Goal: Information Seeking & Learning: Learn about a topic

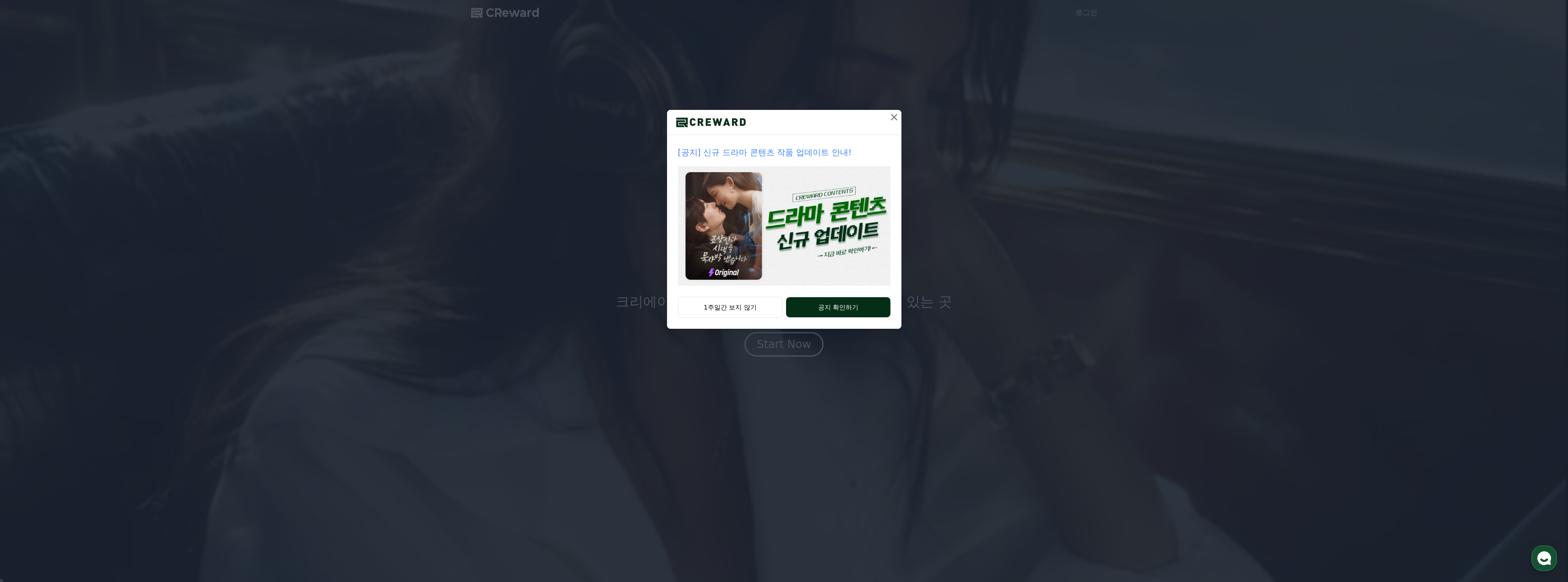
click at [836, 303] on button "공지 확인하기" at bounding box center [838, 306] width 104 height 20
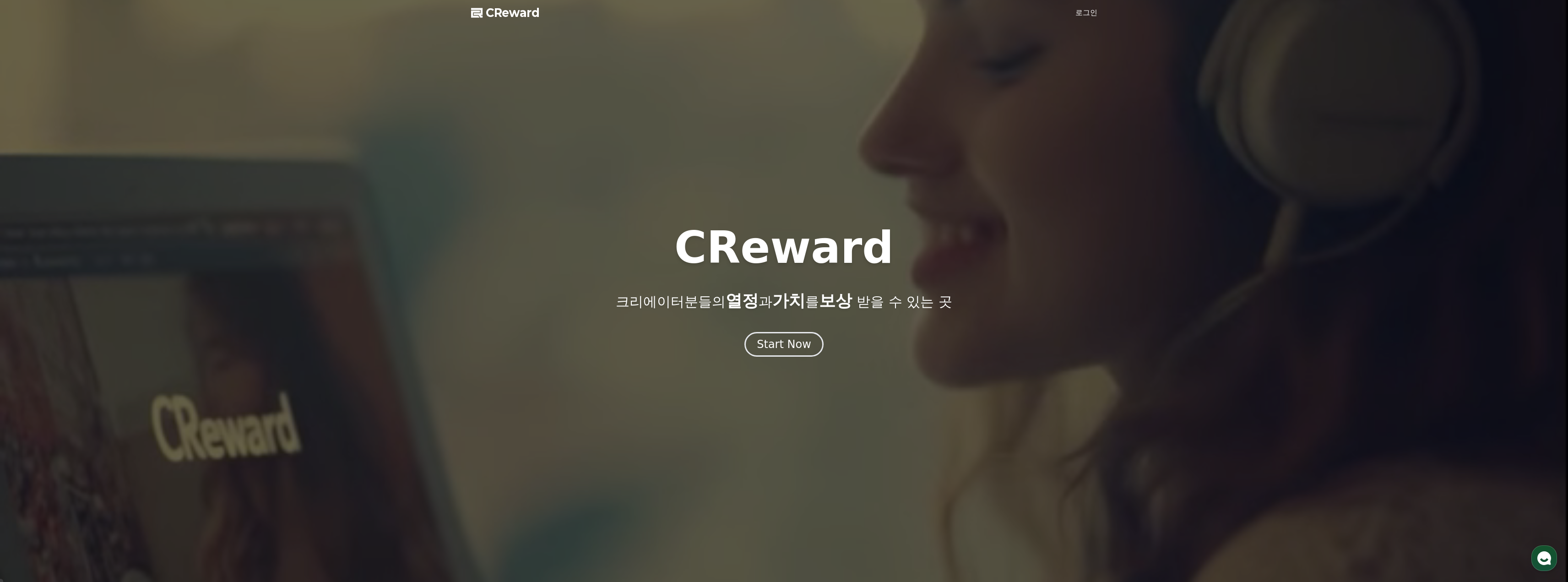
click at [1083, 12] on link "로그인" at bounding box center [1086, 13] width 22 height 11
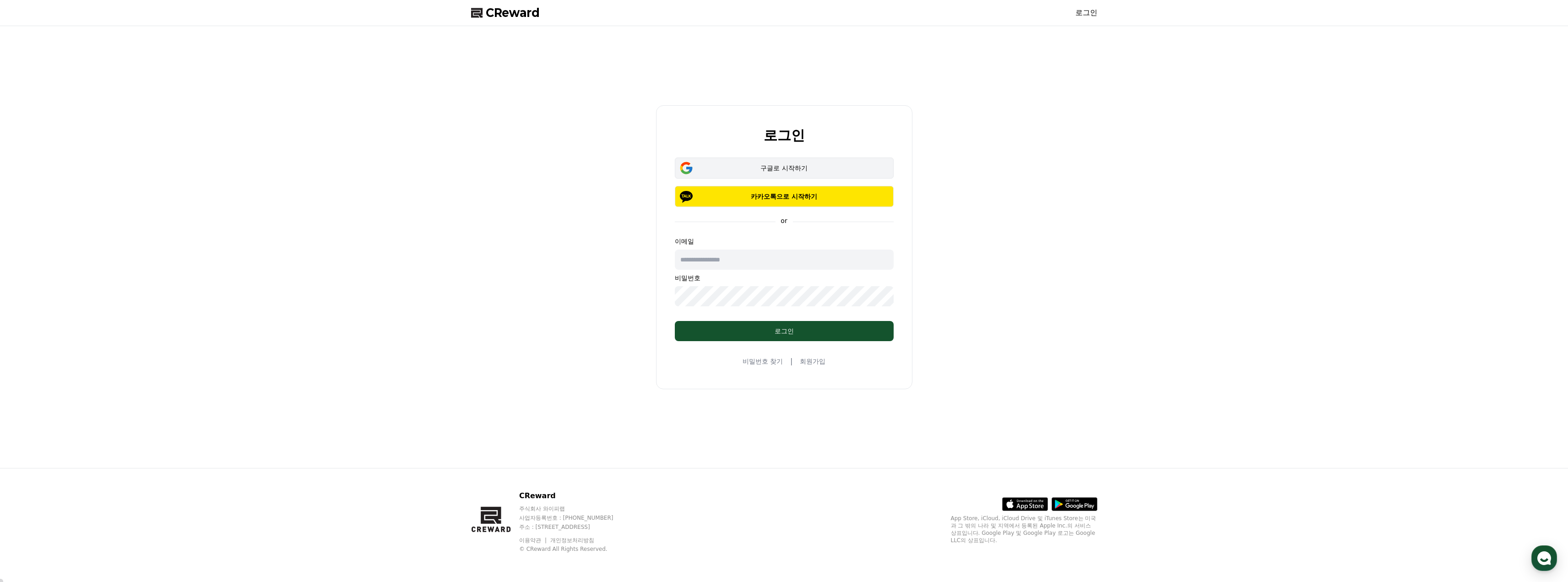
click at [771, 167] on div "구글로 시작하기" at bounding box center [784, 168] width 192 height 10
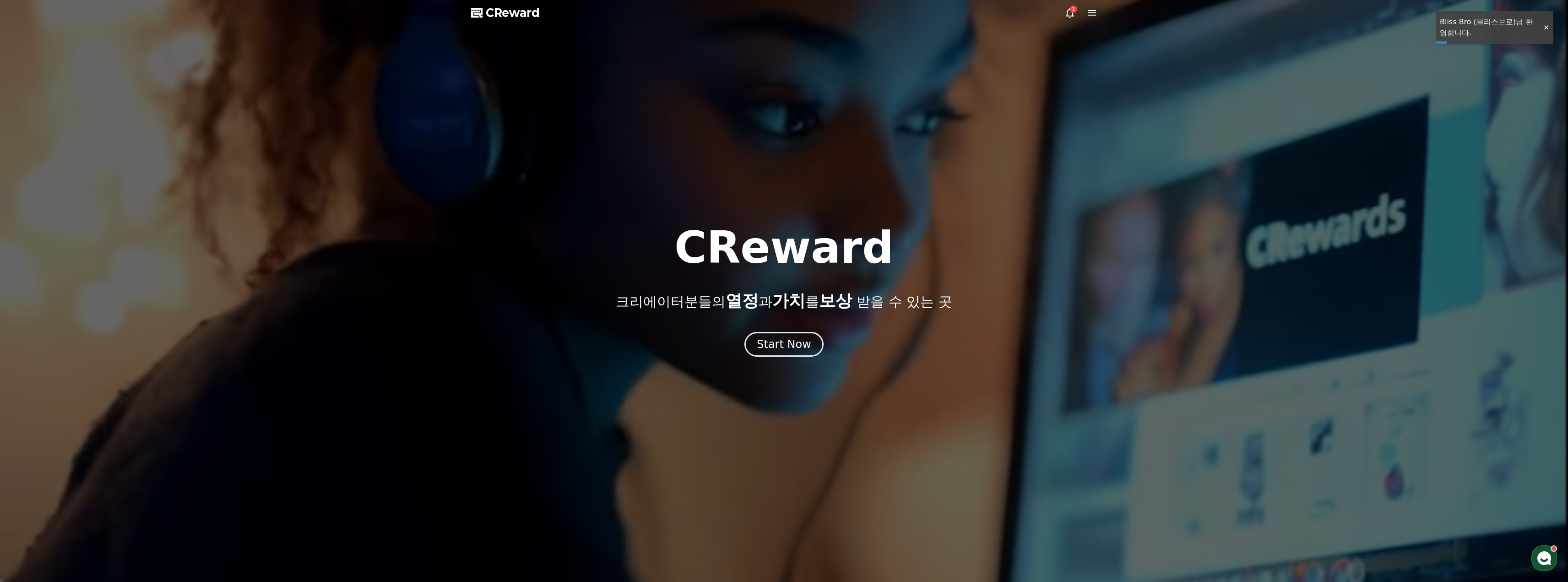
click at [1071, 11] on div "1" at bounding box center [1074, 10] width 8 height 8
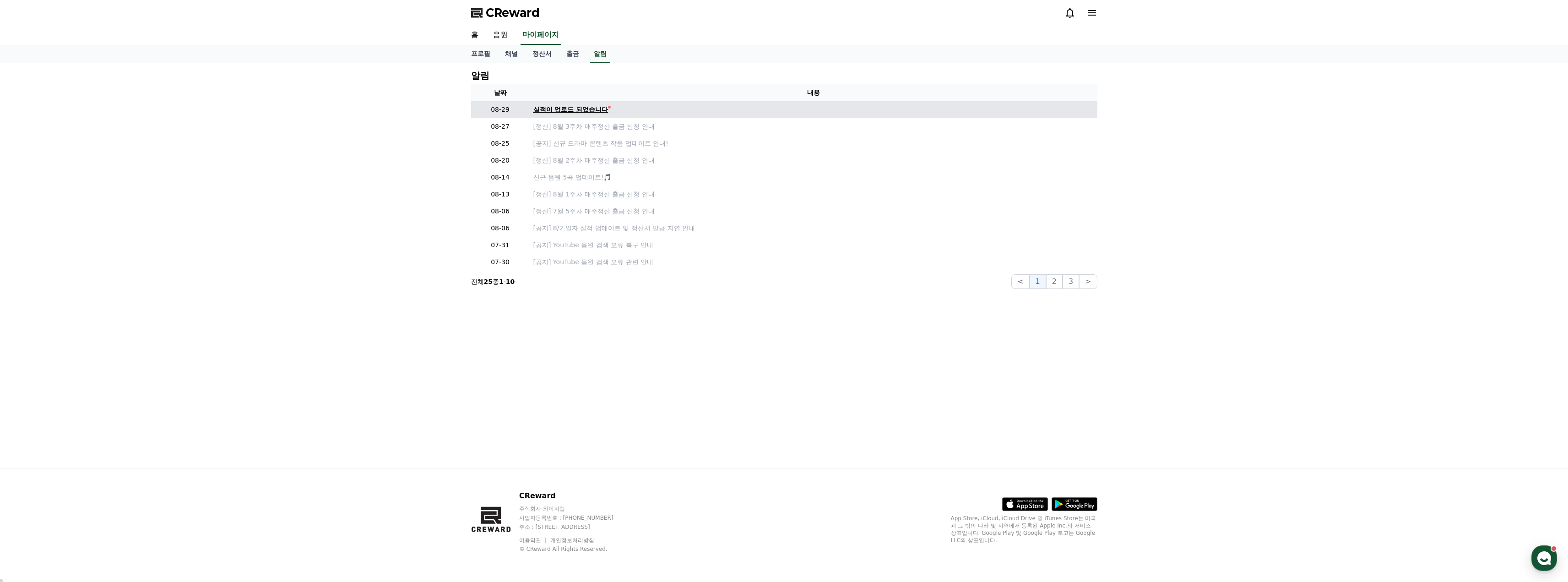
click at [555, 111] on div "실적이 업로드 되었습니다" at bounding box center [571, 110] width 75 height 10
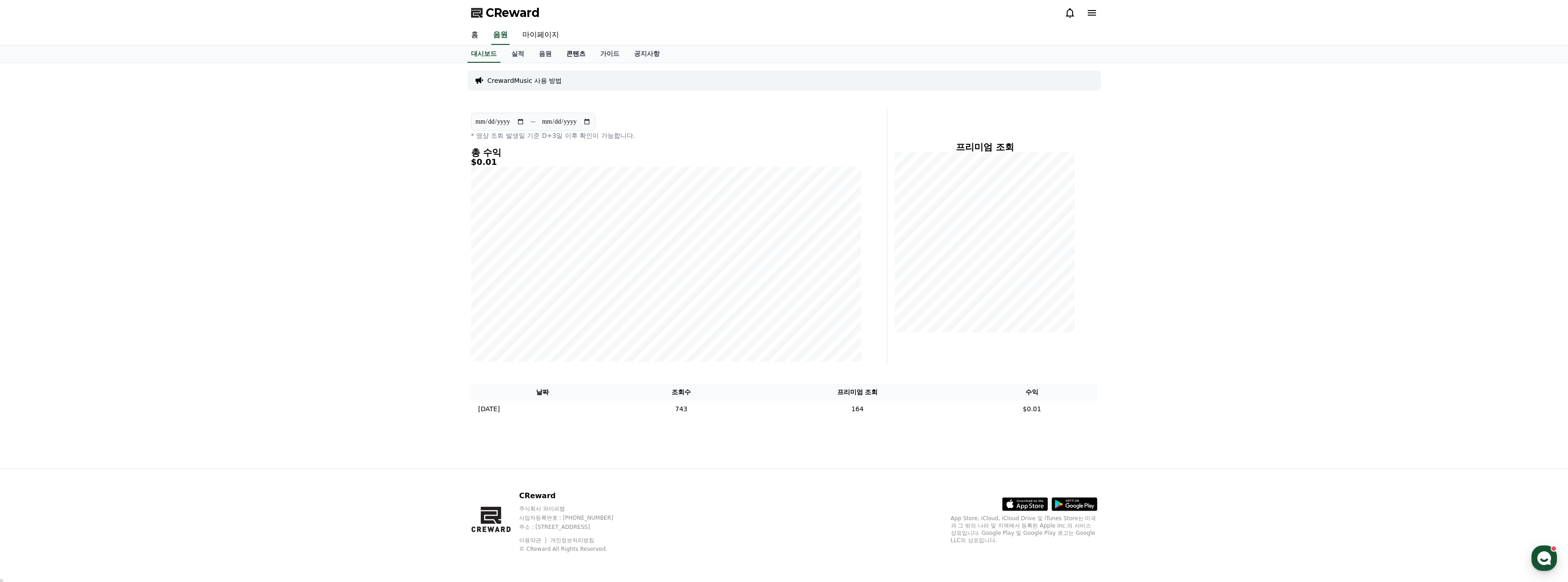
click at [571, 53] on link "콘텐츠" at bounding box center [575, 53] width 33 height 17
click at [548, 52] on link "음원" at bounding box center [545, 53] width 28 height 17
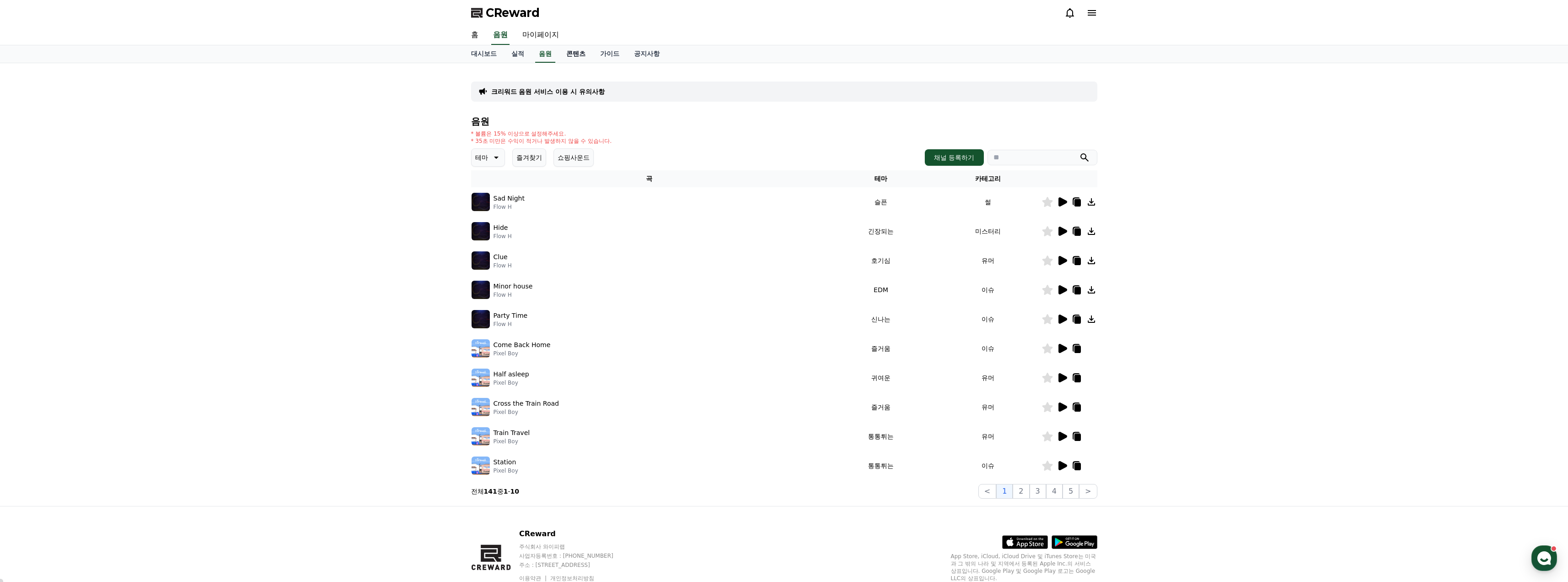
click at [575, 54] on link "콘텐츠" at bounding box center [575, 53] width 33 height 17
click at [491, 56] on link "대시보드" at bounding box center [484, 53] width 40 height 17
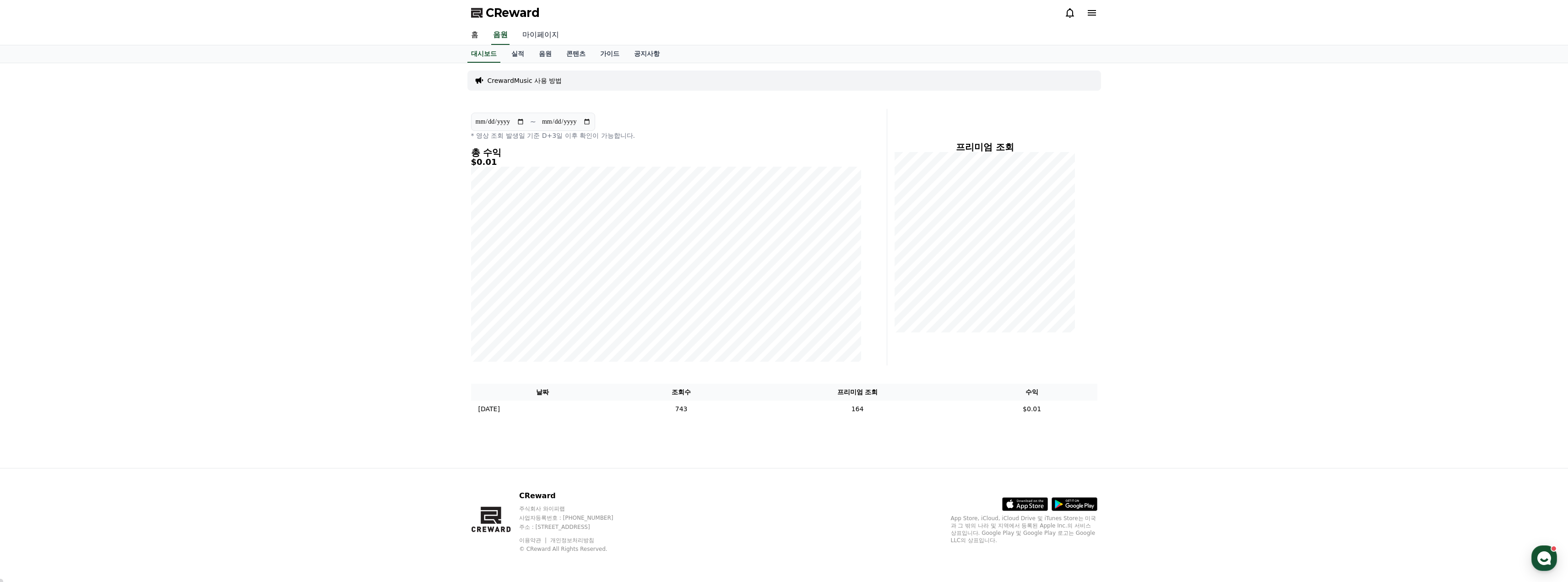
click at [543, 40] on link "마이페이지" at bounding box center [541, 35] width 52 height 19
select select "**********"
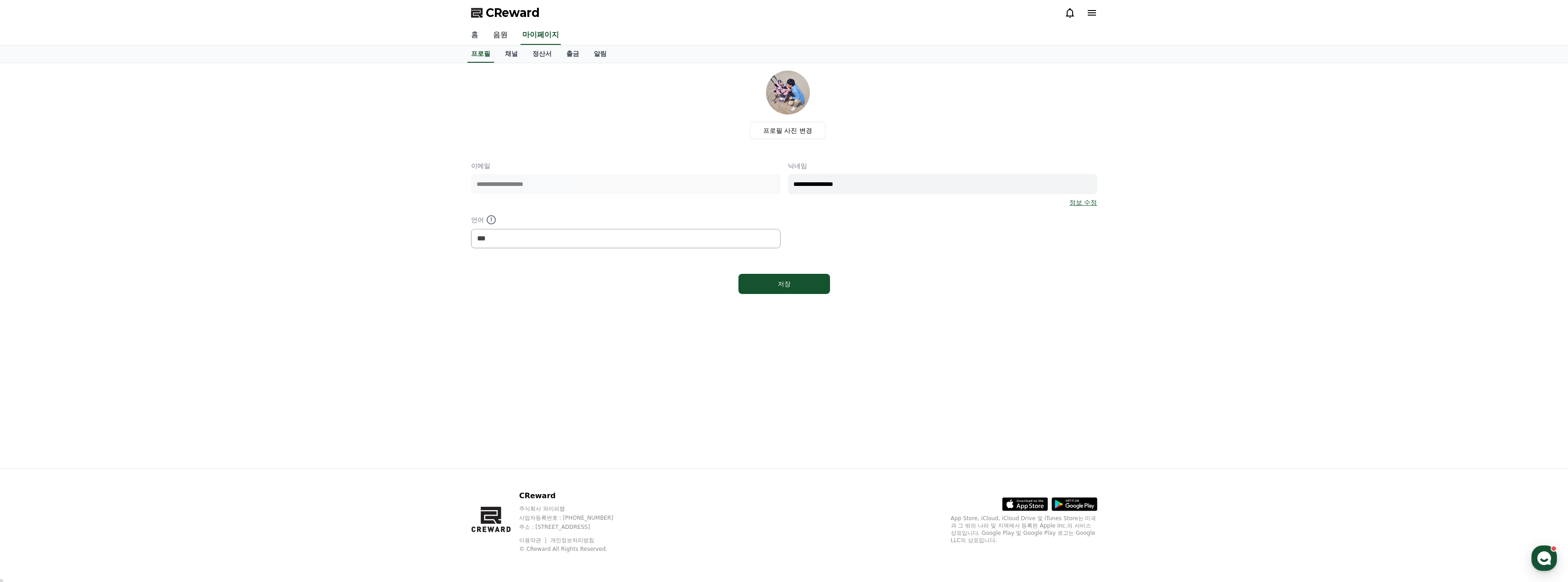
click at [474, 35] on link "홈" at bounding box center [474, 35] width 22 height 19
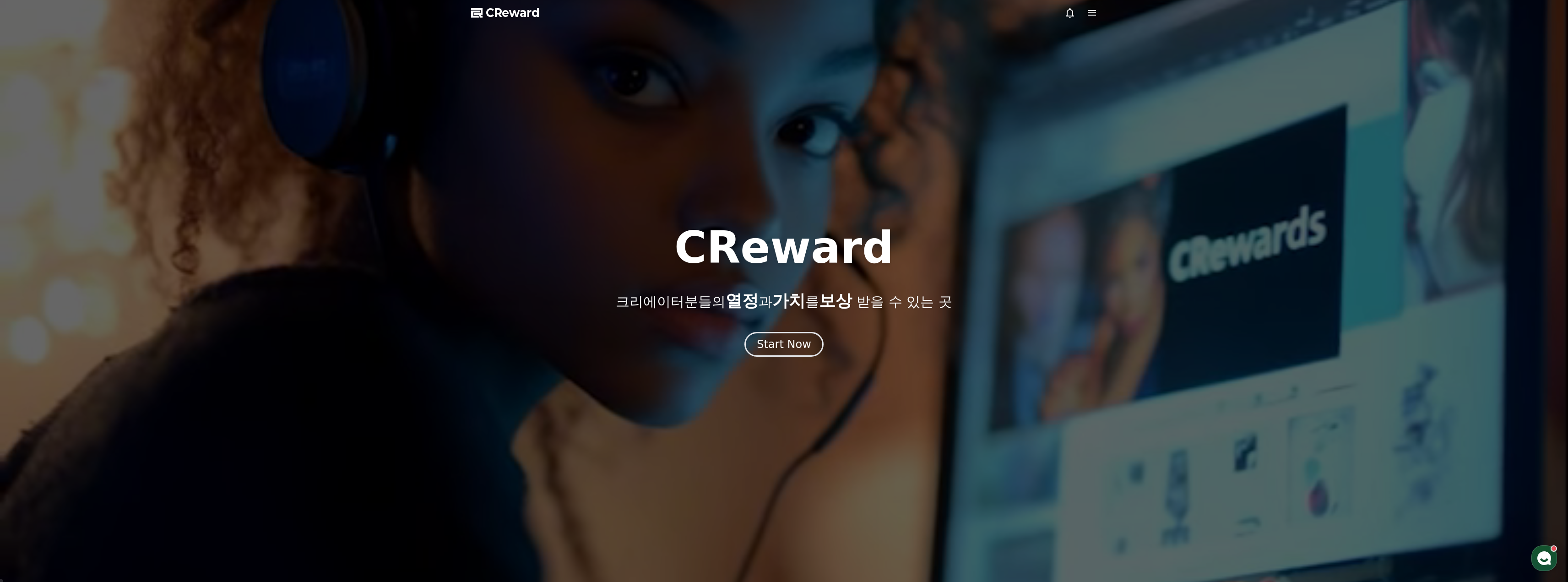
click at [1094, 16] on icon at bounding box center [1092, 13] width 11 height 11
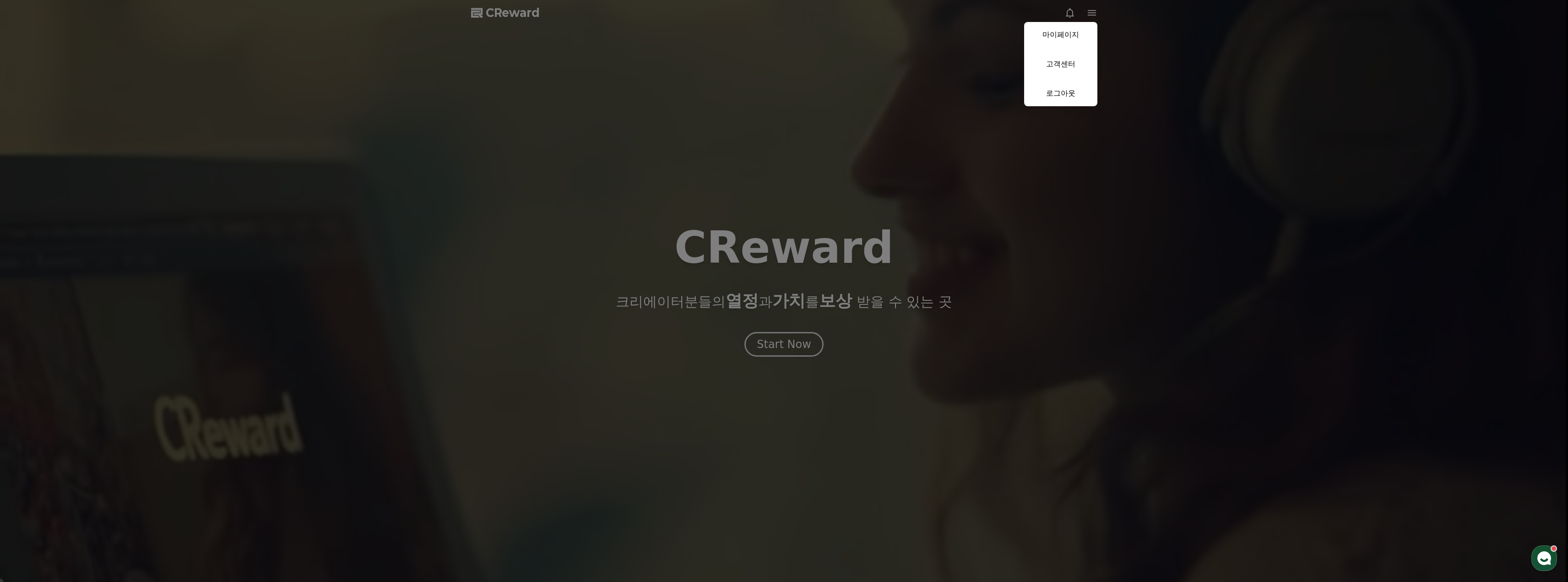
click at [492, 18] on button "close" at bounding box center [784, 291] width 1568 height 582
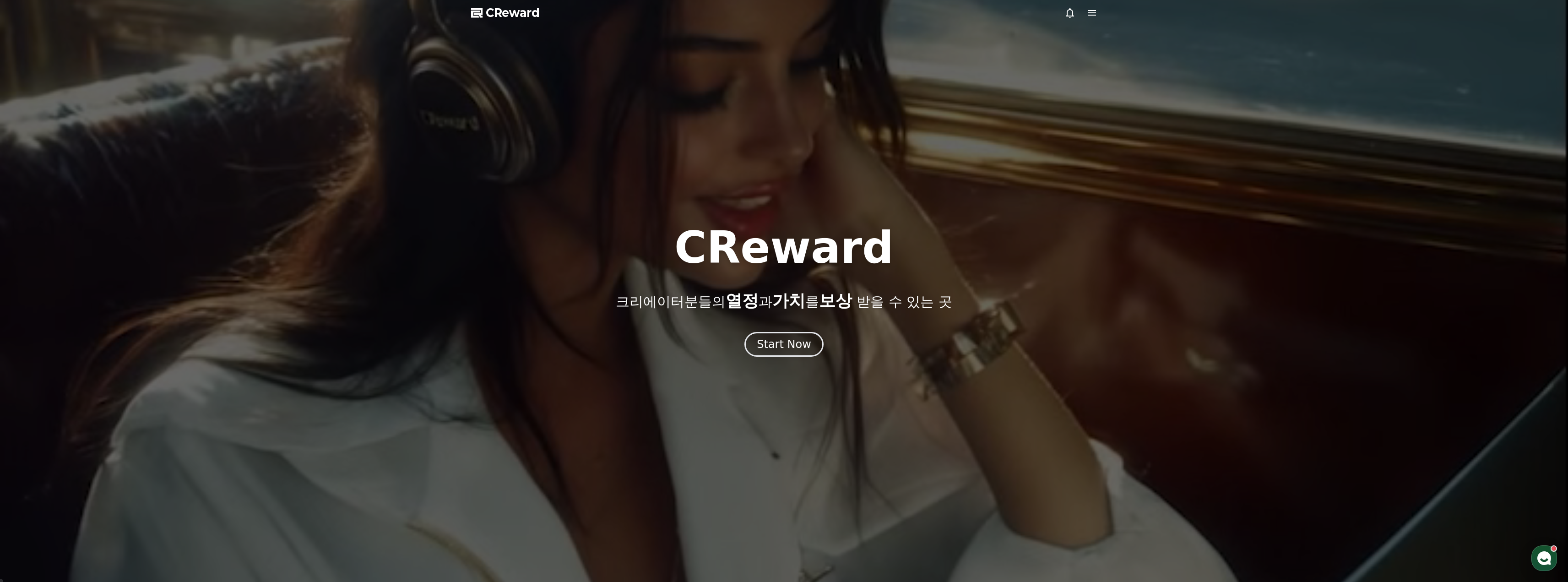
click at [516, 13] on span "CReward" at bounding box center [512, 12] width 54 height 14
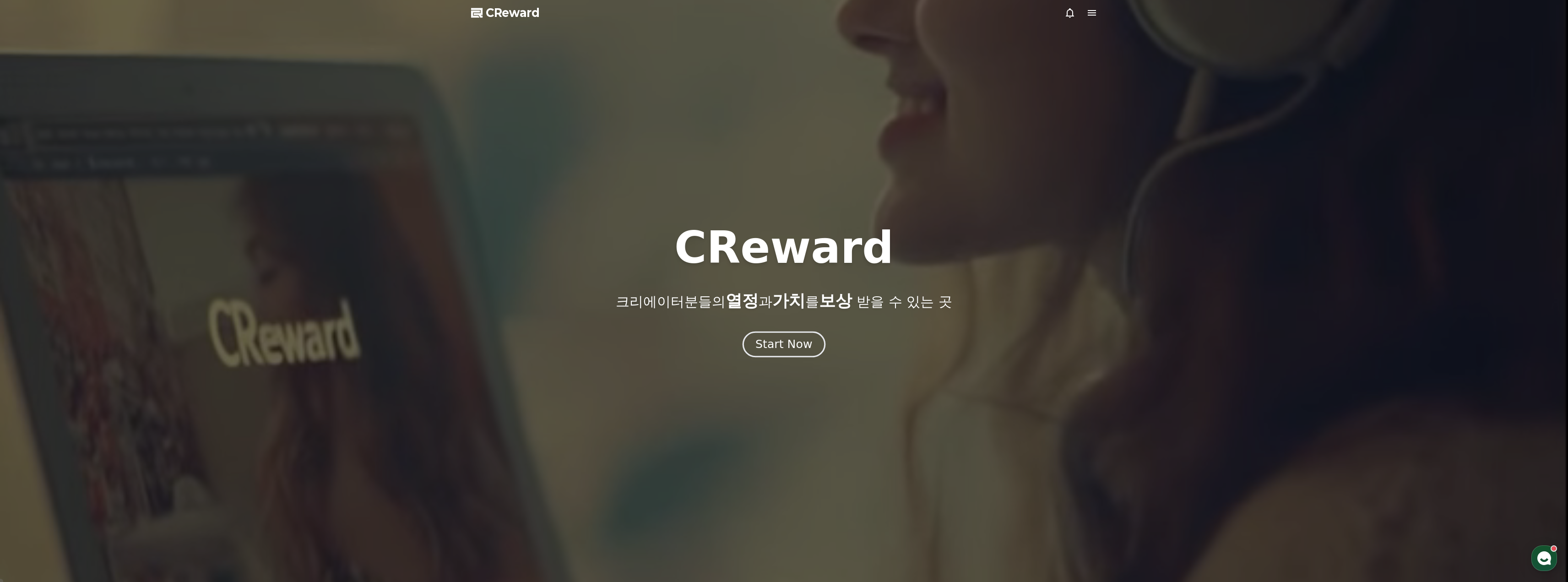
click at [790, 348] on div "Start Now" at bounding box center [784, 344] width 56 height 15
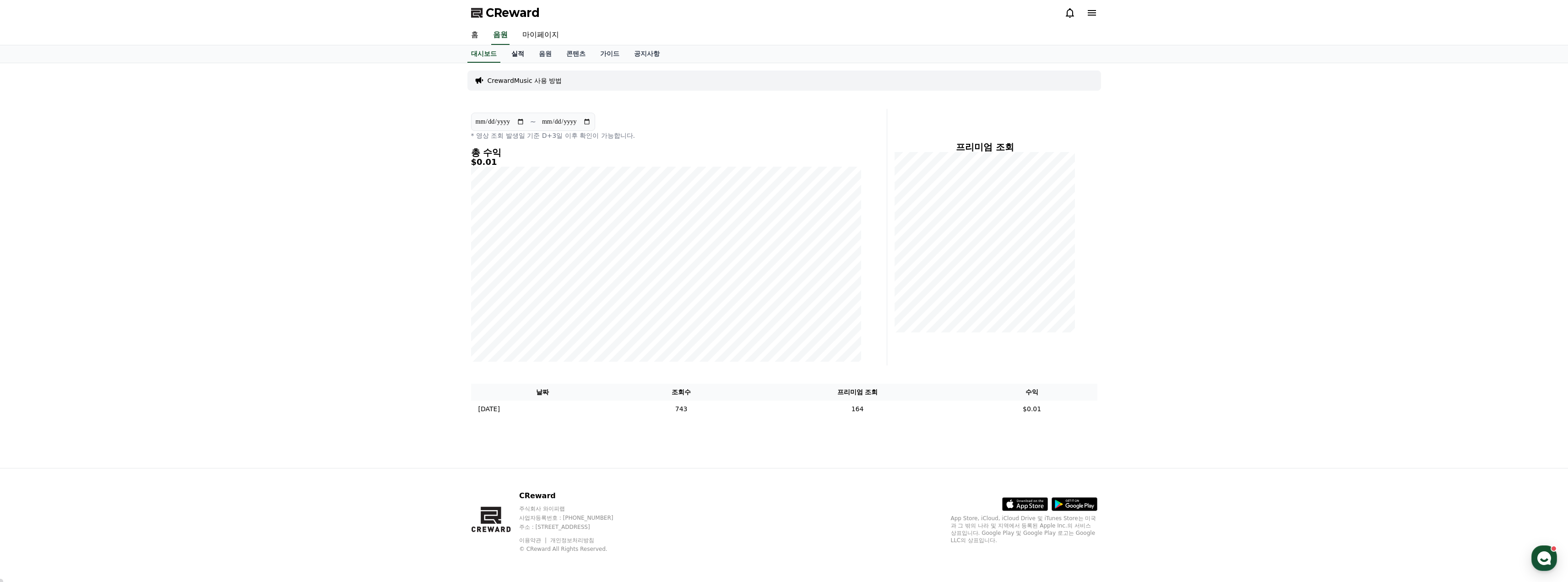
click at [512, 56] on link "실적" at bounding box center [517, 53] width 28 height 17
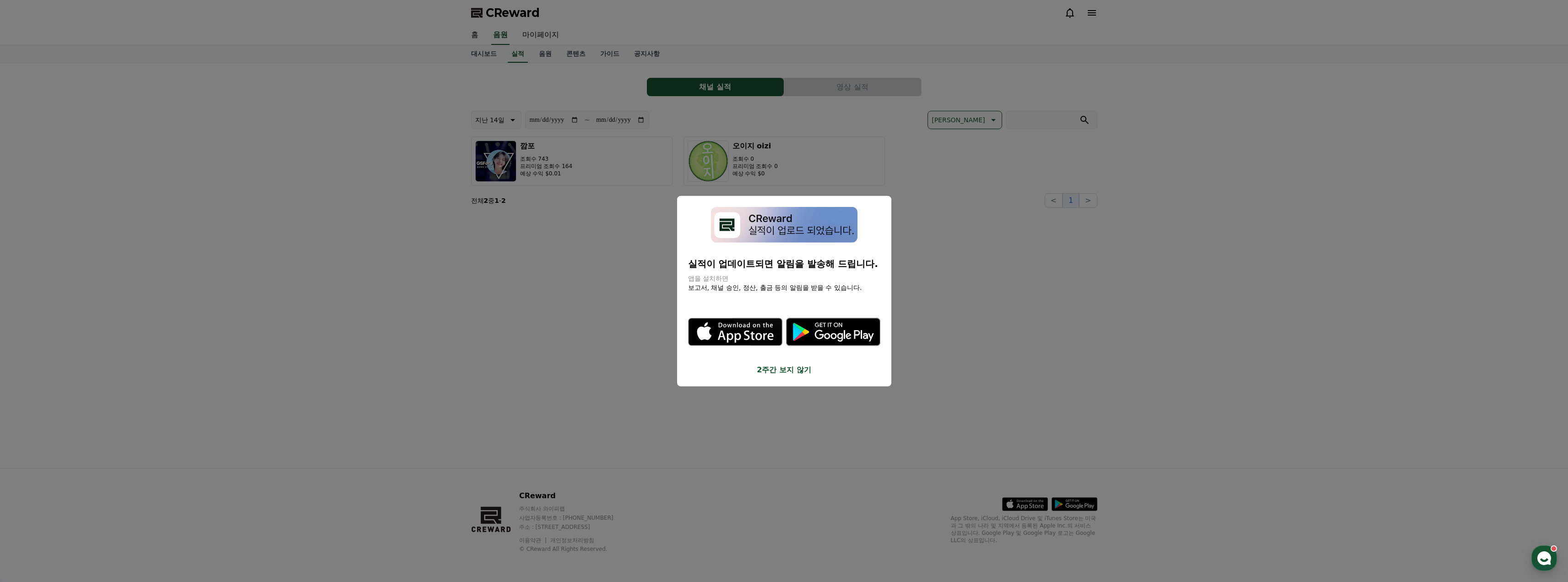
click at [577, 52] on button "close modal" at bounding box center [784, 291] width 1568 height 582
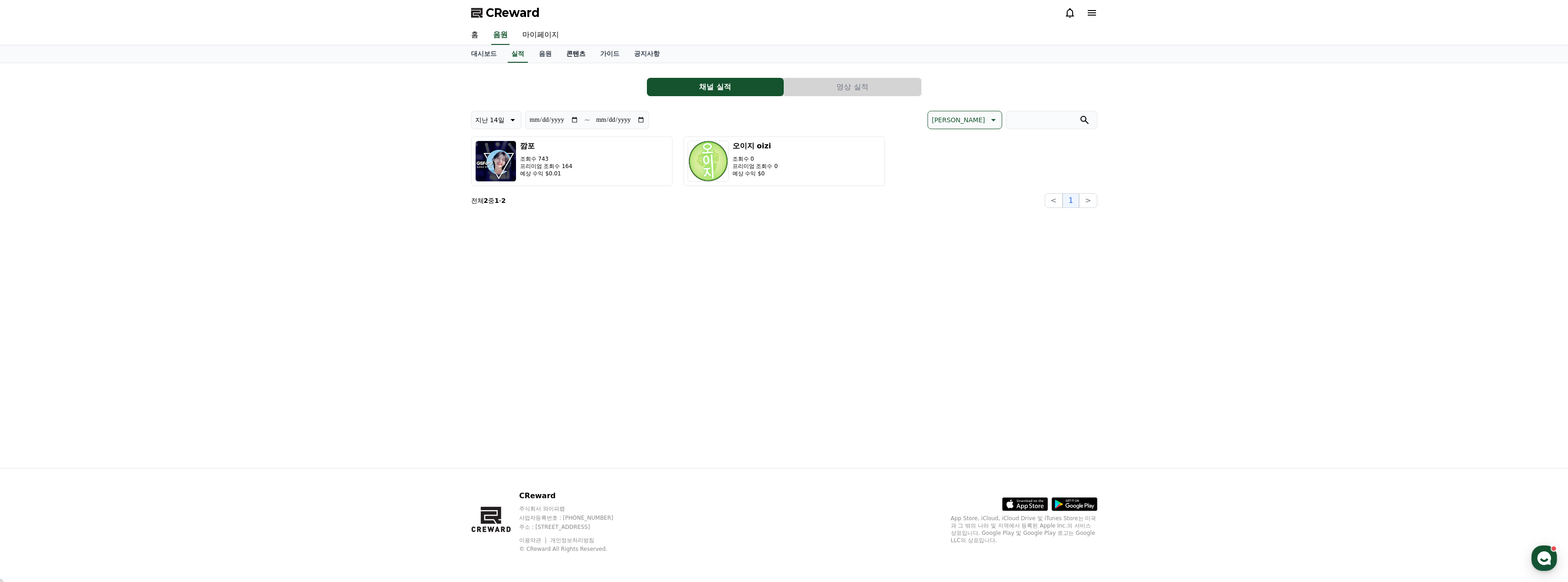
click at [577, 53] on link "콘텐츠" at bounding box center [575, 53] width 33 height 17
click at [577, 53] on link "콘텐츠" at bounding box center [576, 53] width 27 height 17
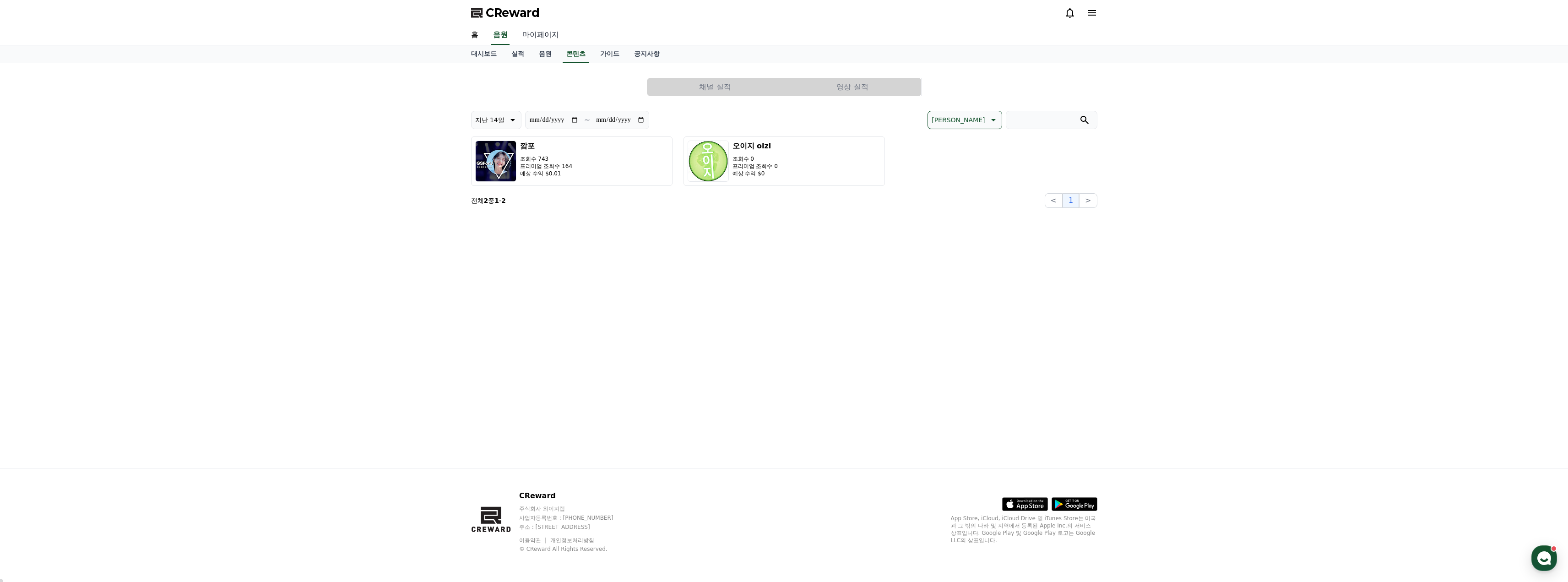
click at [545, 35] on link "마이페이지" at bounding box center [541, 35] width 52 height 19
select select "**********"
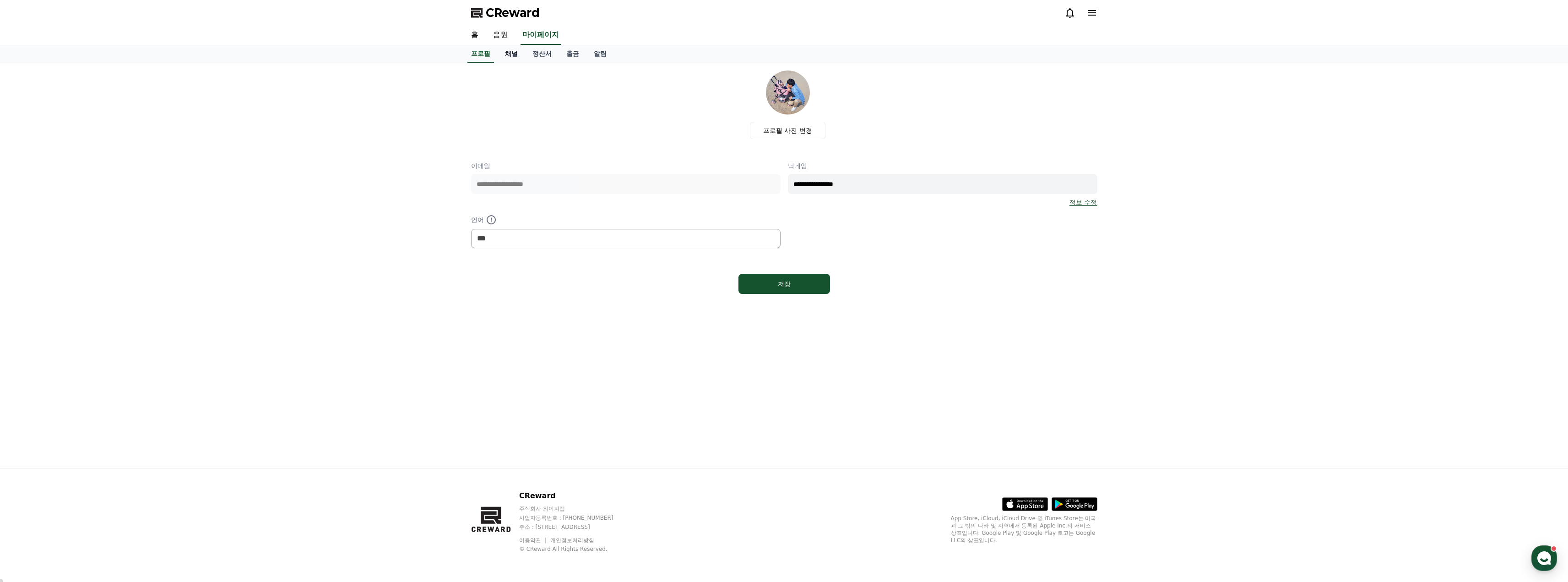
click at [514, 51] on link "채널" at bounding box center [511, 53] width 28 height 17
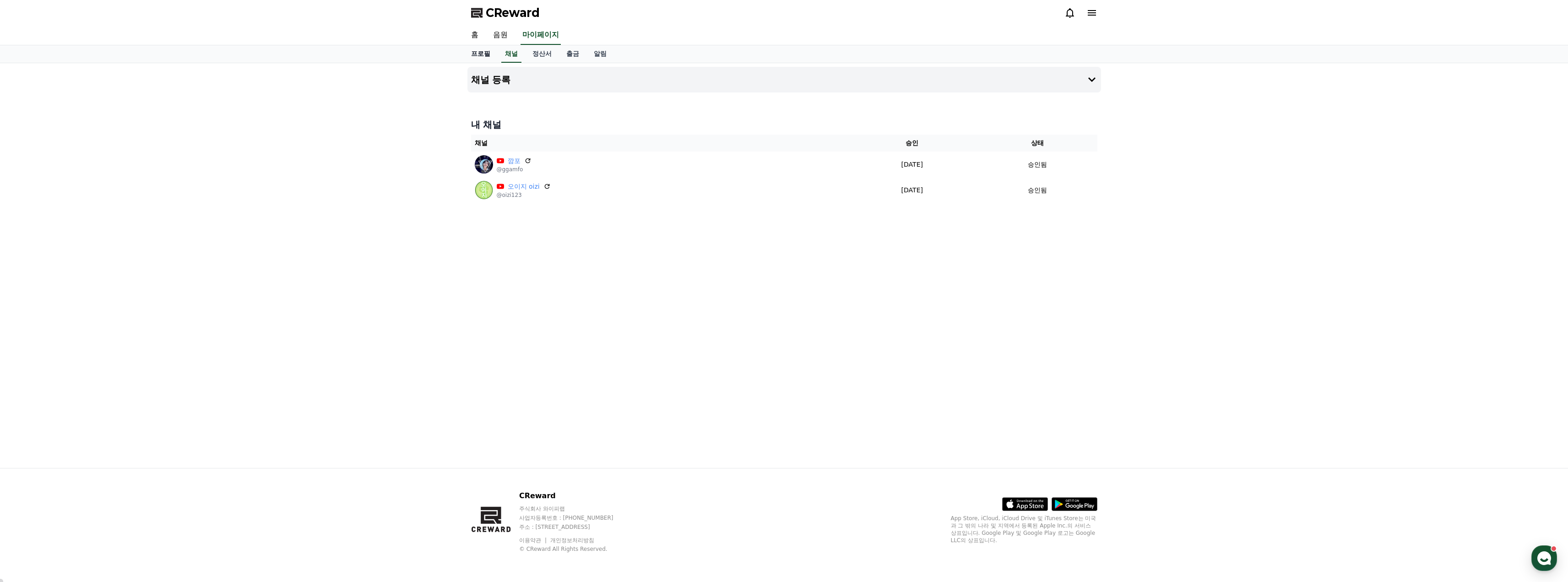
click at [481, 52] on link "프로필" at bounding box center [480, 53] width 33 height 17
select select "**********"
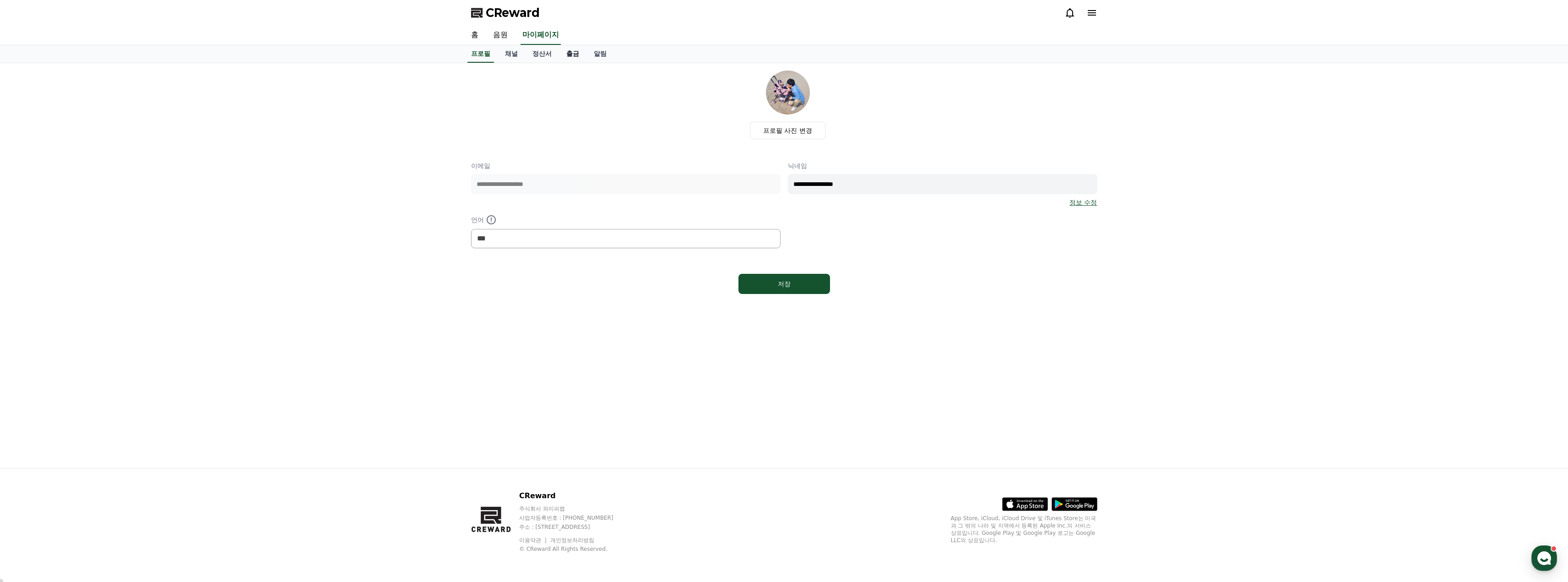
click at [572, 52] on link "출금" at bounding box center [573, 53] width 28 height 17
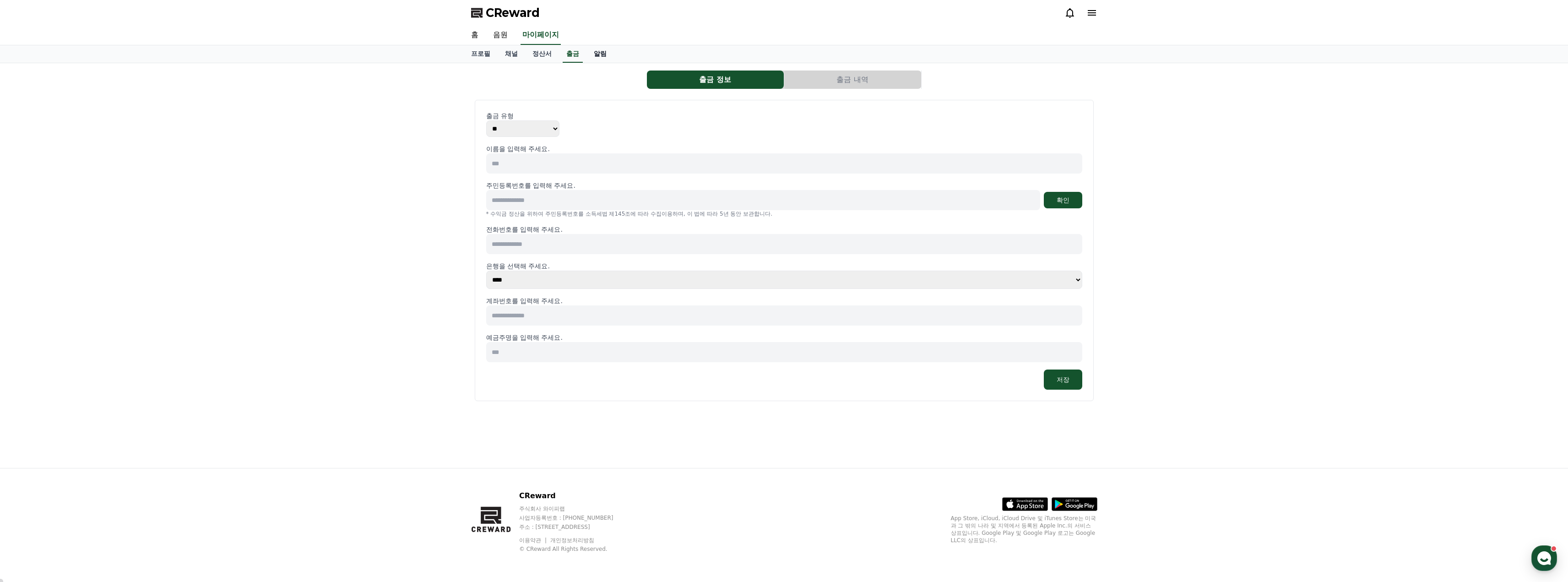
click at [602, 55] on link "알림" at bounding box center [599, 53] width 28 height 17
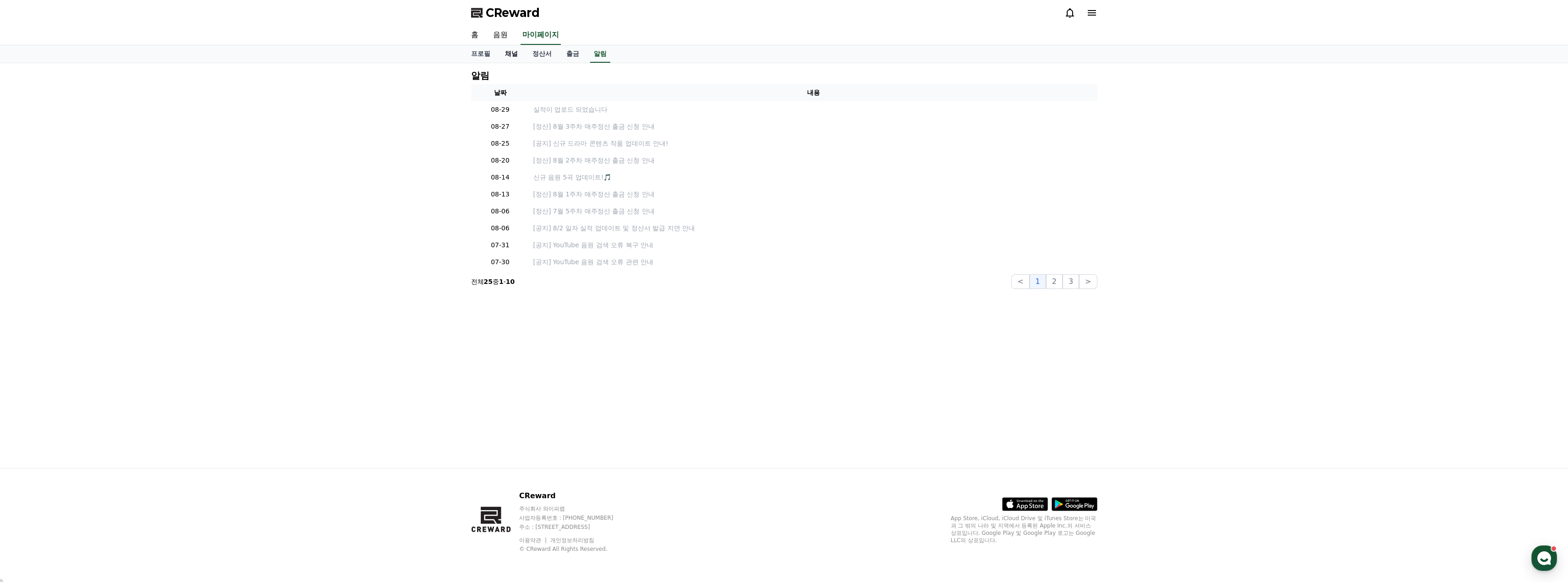
click at [509, 53] on link "채널" at bounding box center [511, 53] width 28 height 17
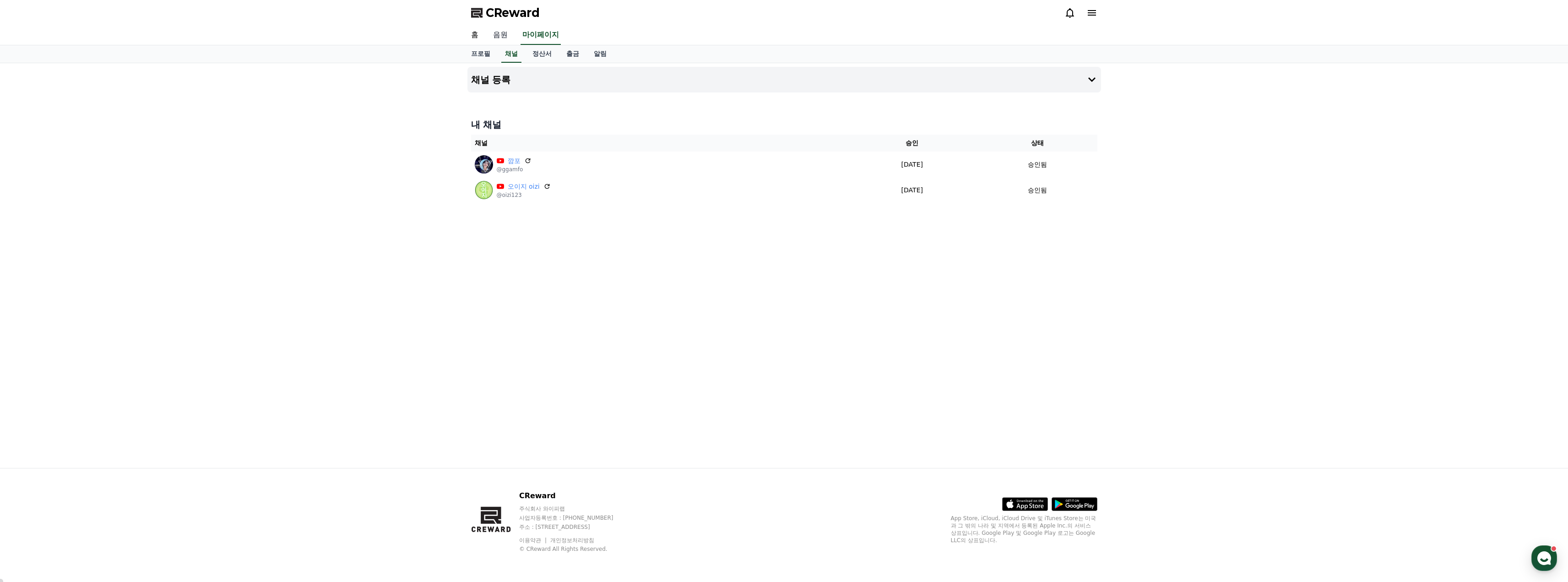
click at [504, 34] on link "음원" at bounding box center [500, 35] width 30 height 19
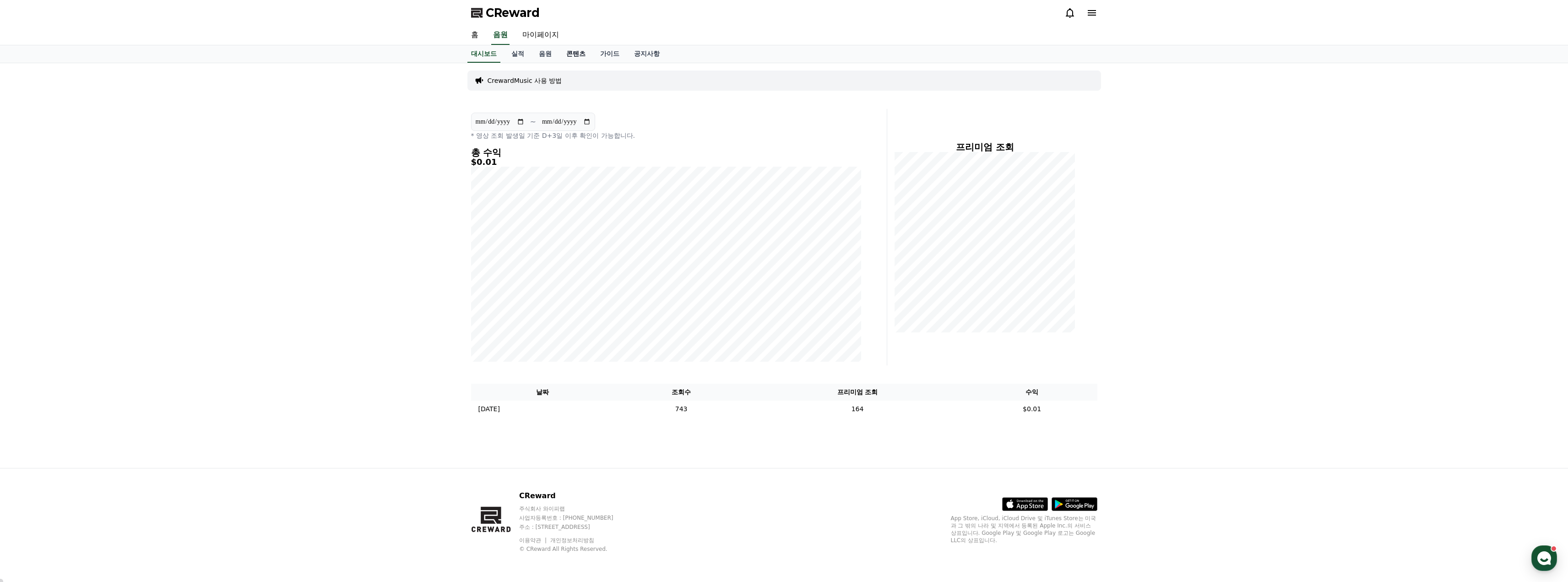
click at [576, 54] on link "콘텐츠" at bounding box center [575, 53] width 33 height 17
click at [527, 82] on p "CrewardMusic 사용 방법" at bounding box center [525, 81] width 74 height 10
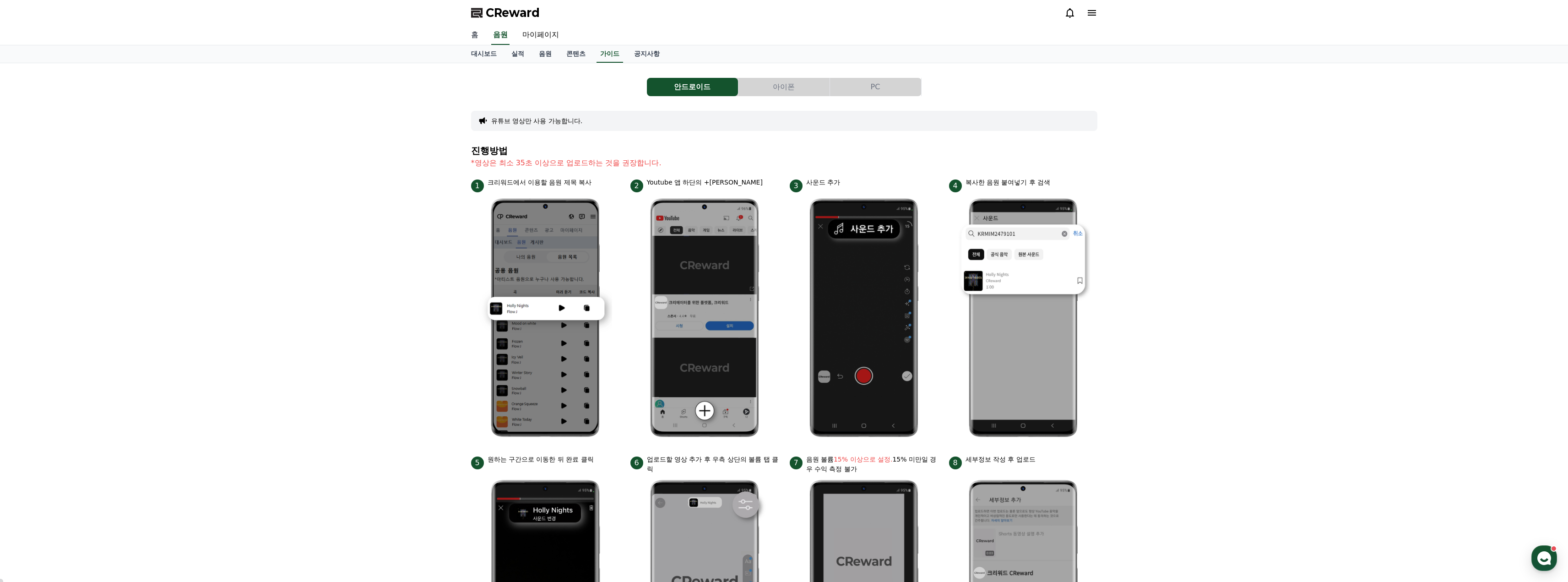
click at [471, 33] on link "홈" at bounding box center [474, 35] width 22 height 19
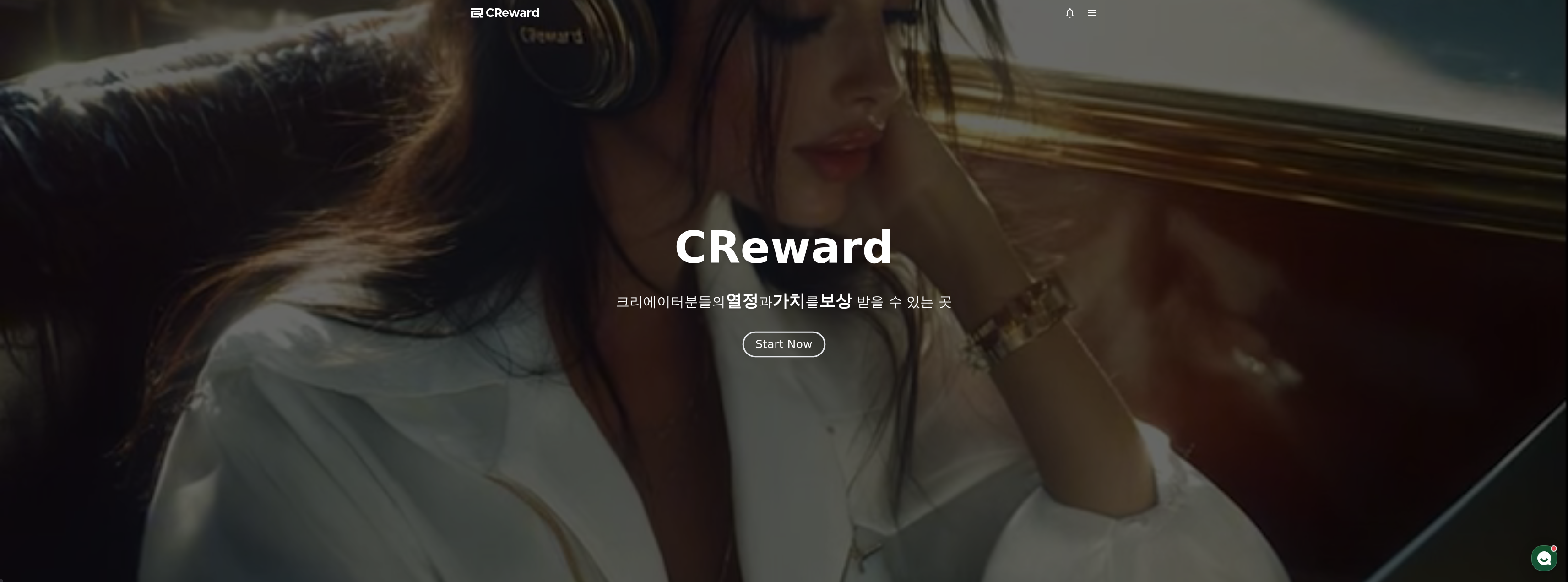
click at [786, 335] on button "Start Now" at bounding box center [784, 343] width 83 height 26
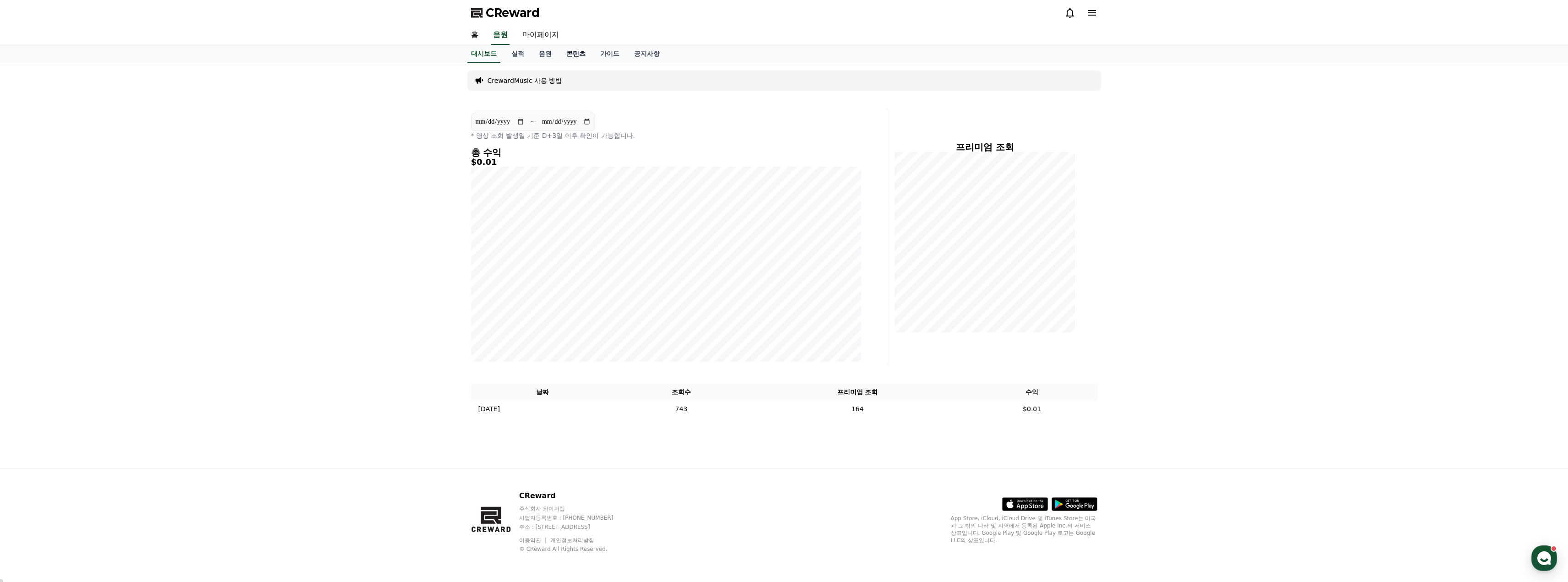
click at [587, 49] on link "콘텐츠" at bounding box center [575, 53] width 33 height 17
click at [546, 56] on link "음원" at bounding box center [545, 53] width 28 height 17
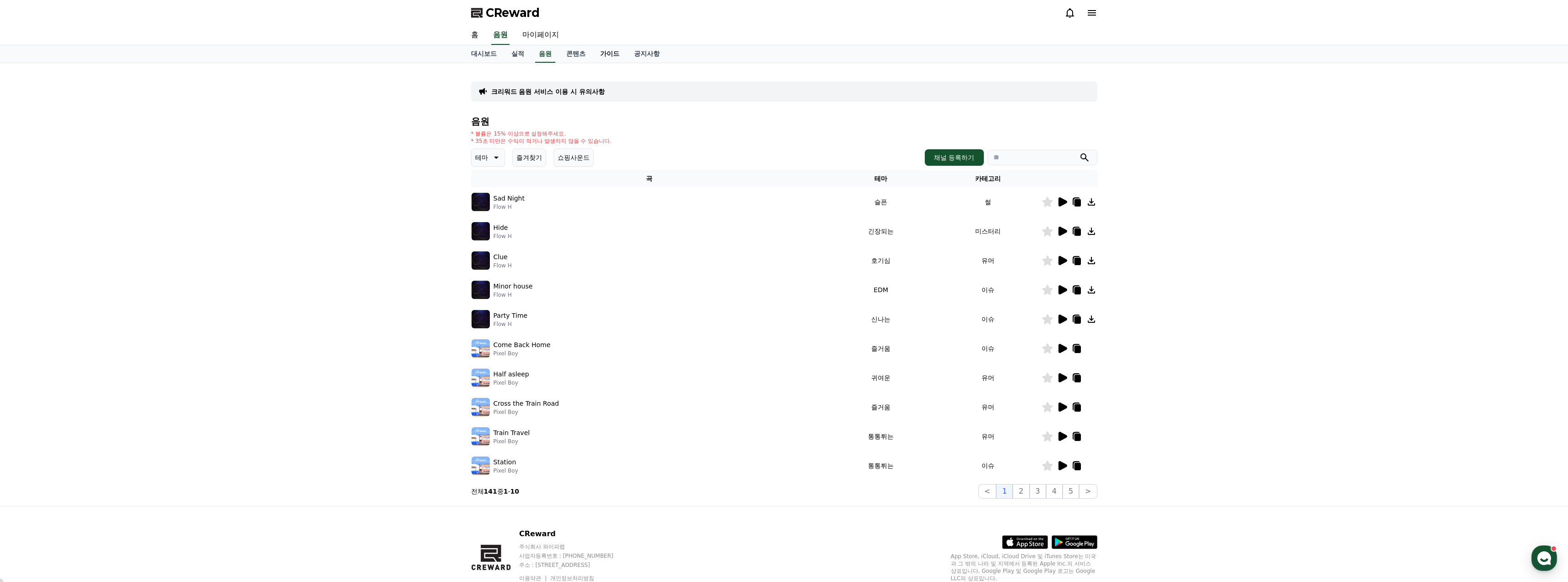
click at [611, 53] on link "가이드" at bounding box center [609, 53] width 33 height 17
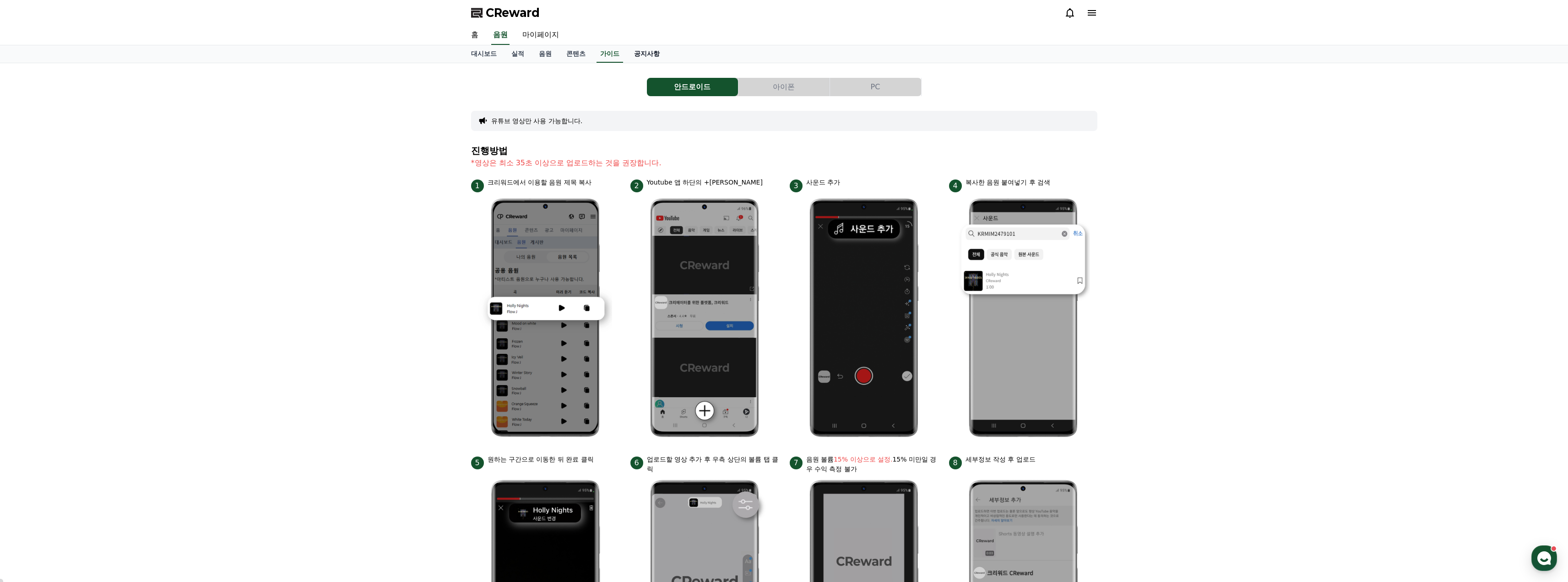
click at [646, 53] on link "공지사항" at bounding box center [647, 53] width 40 height 17
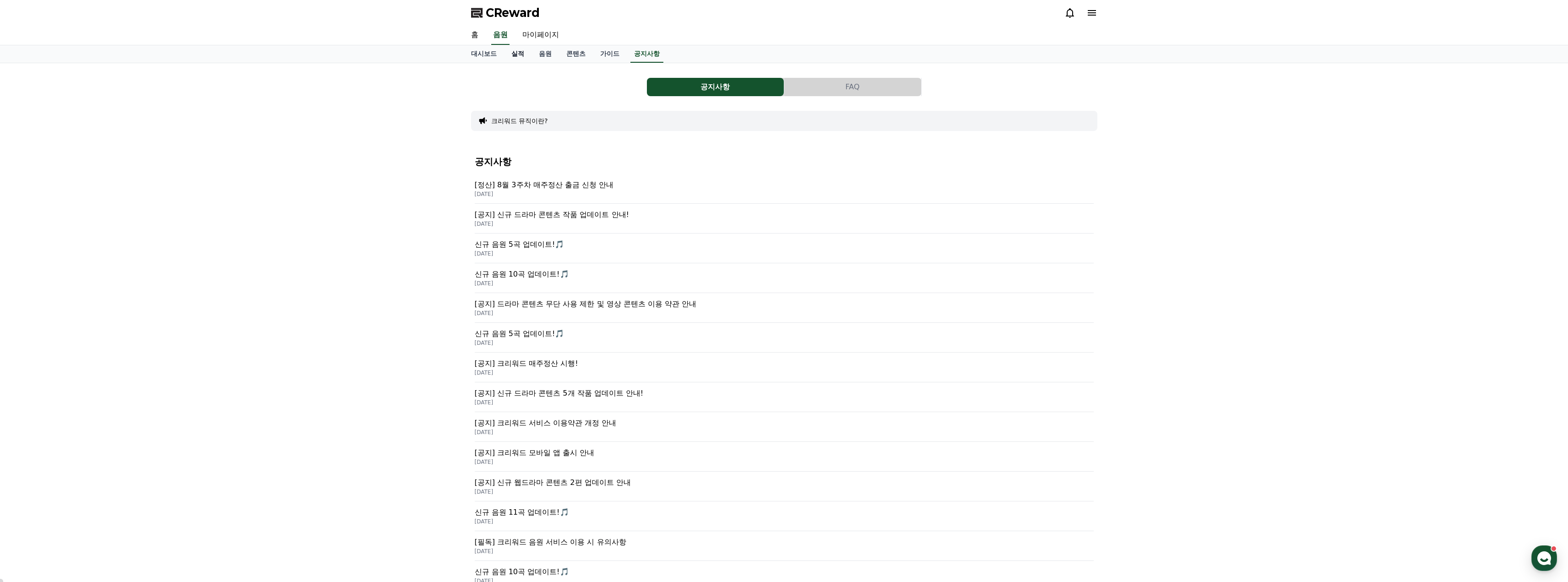
click at [519, 57] on link "실적" at bounding box center [517, 53] width 28 height 17
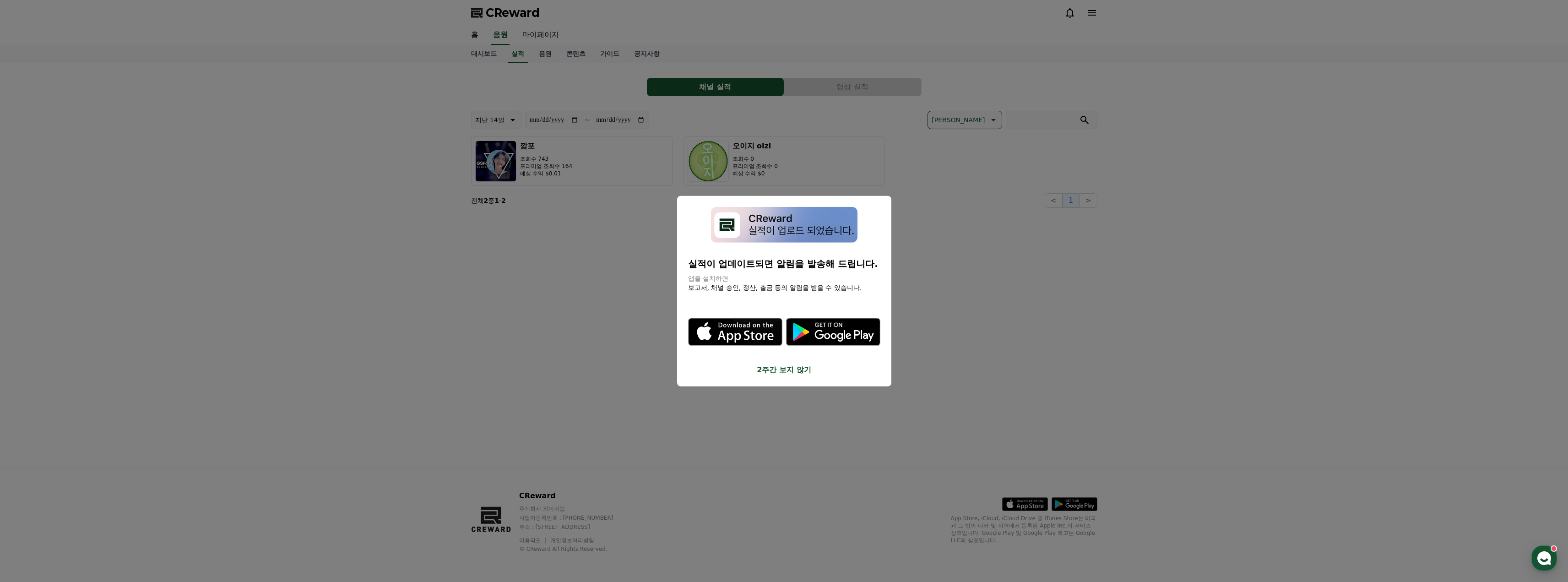
click at [465, 56] on button "close modal" at bounding box center [784, 291] width 1568 height 582
click at [465, 56] on link "대시보드" at bounding box center [484, 53] width 40 height 17
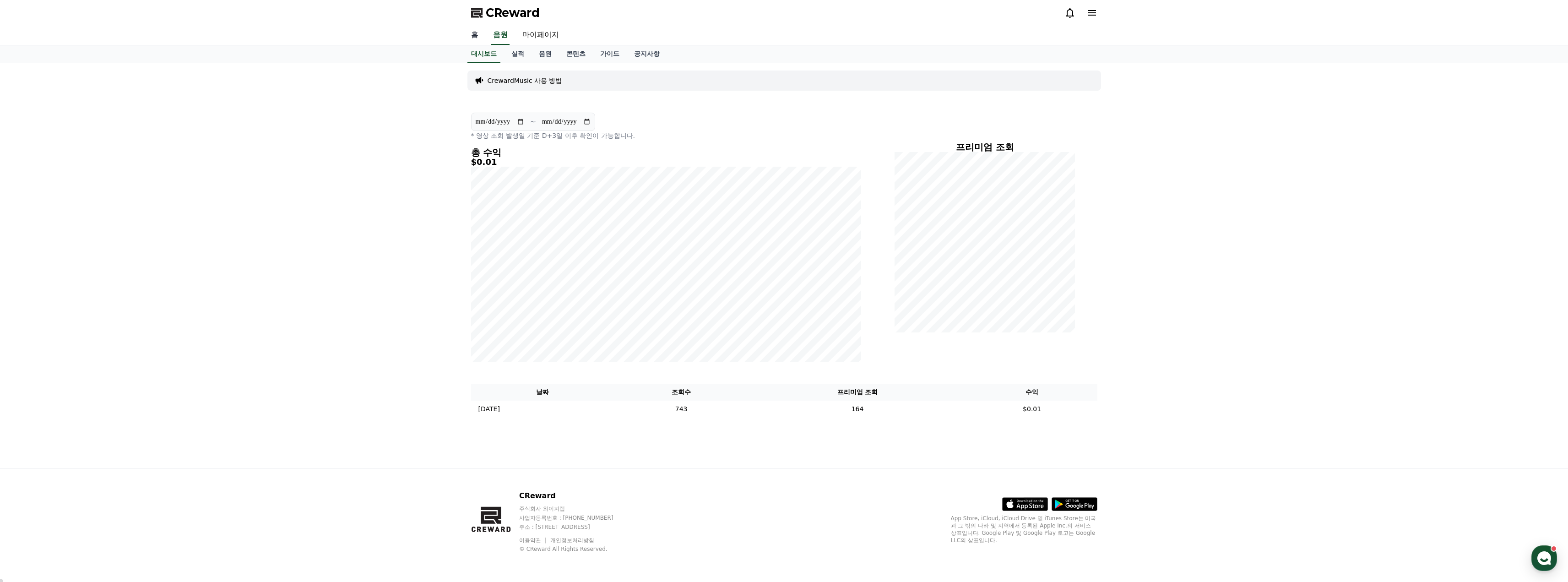
click at [475, 33] on link "홈" at bounding box center [474, 35] width 22 height 19
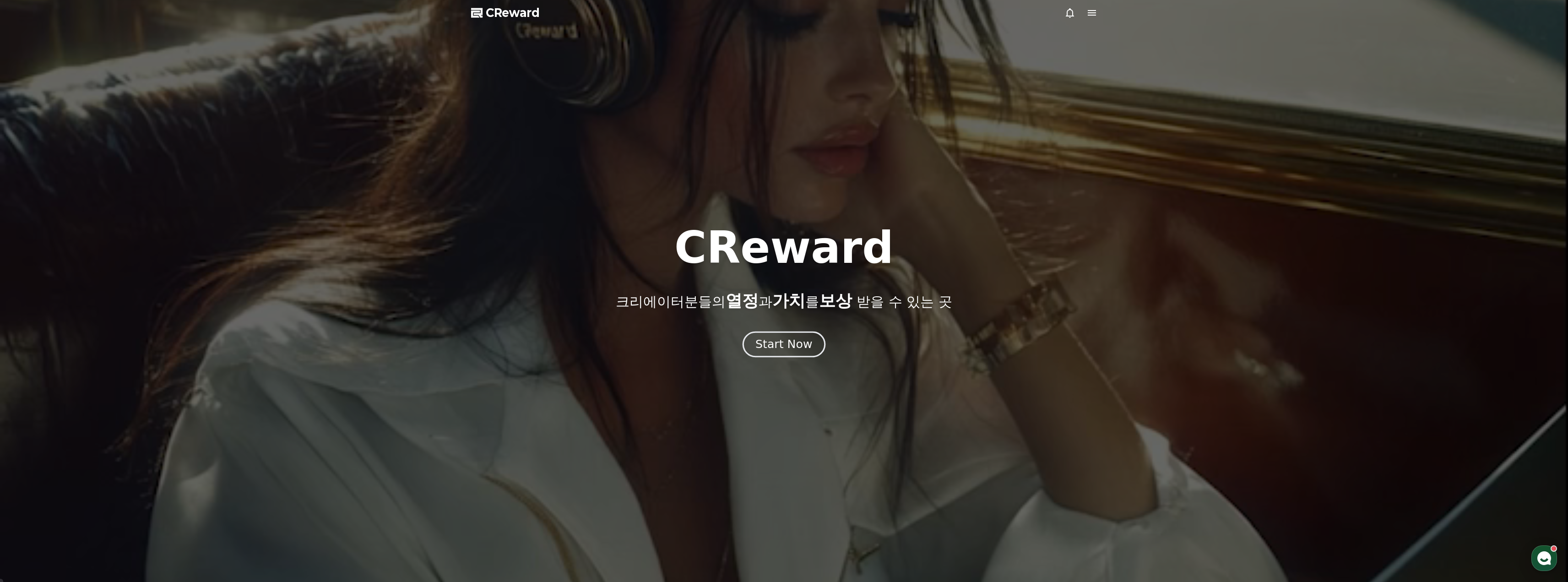
click at [784, 345] on div "Start Now" at bounding box center [784, 344] width 56 height 15
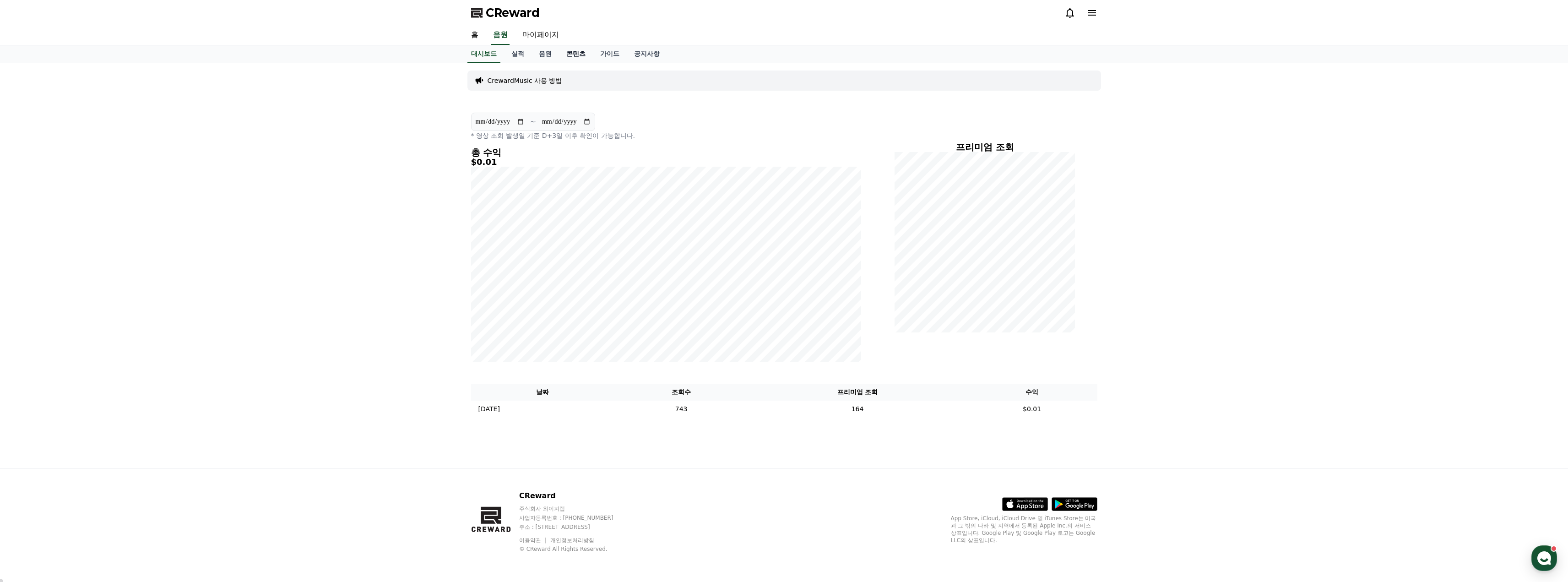
click at [576, 54] on link "콘텐츠" at bounding box center [575, 53] width 33 height 17
click at [501, 14] on span "CReward" at bounding box center [512, 12] width 54 height 14
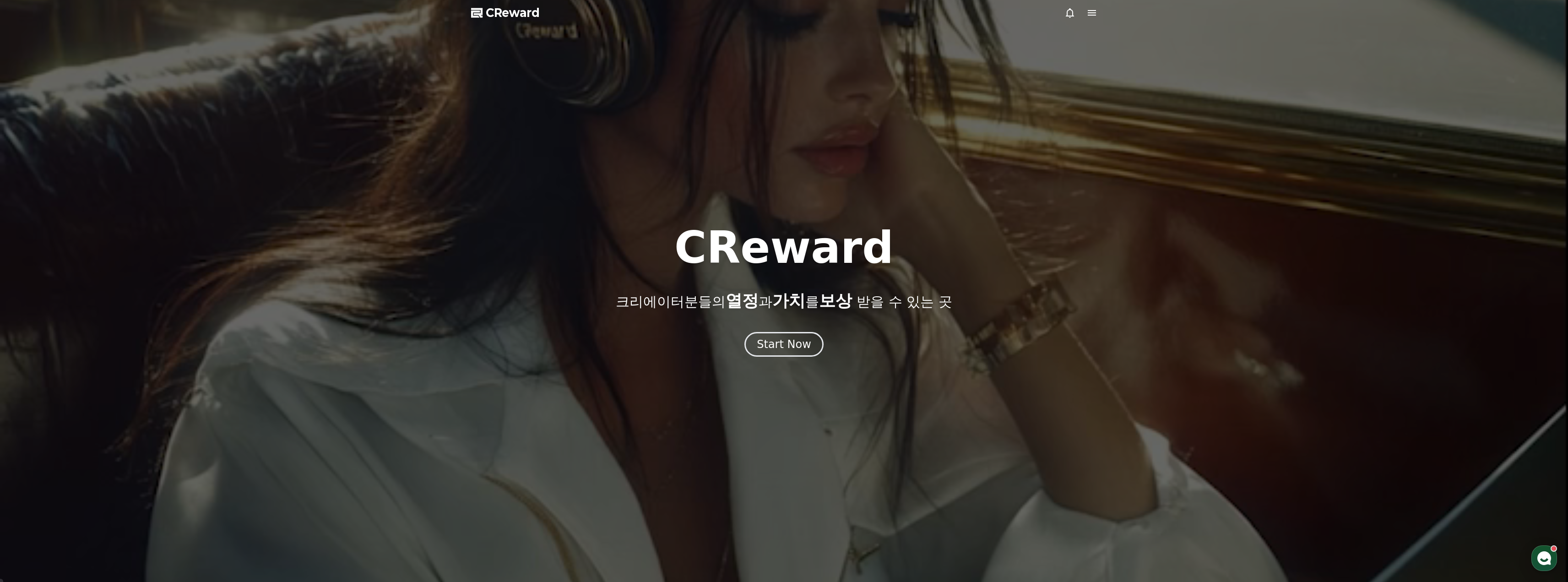
click at [496, 13] on span "CReward" at bounding box center [512, 12] width 54 height 14
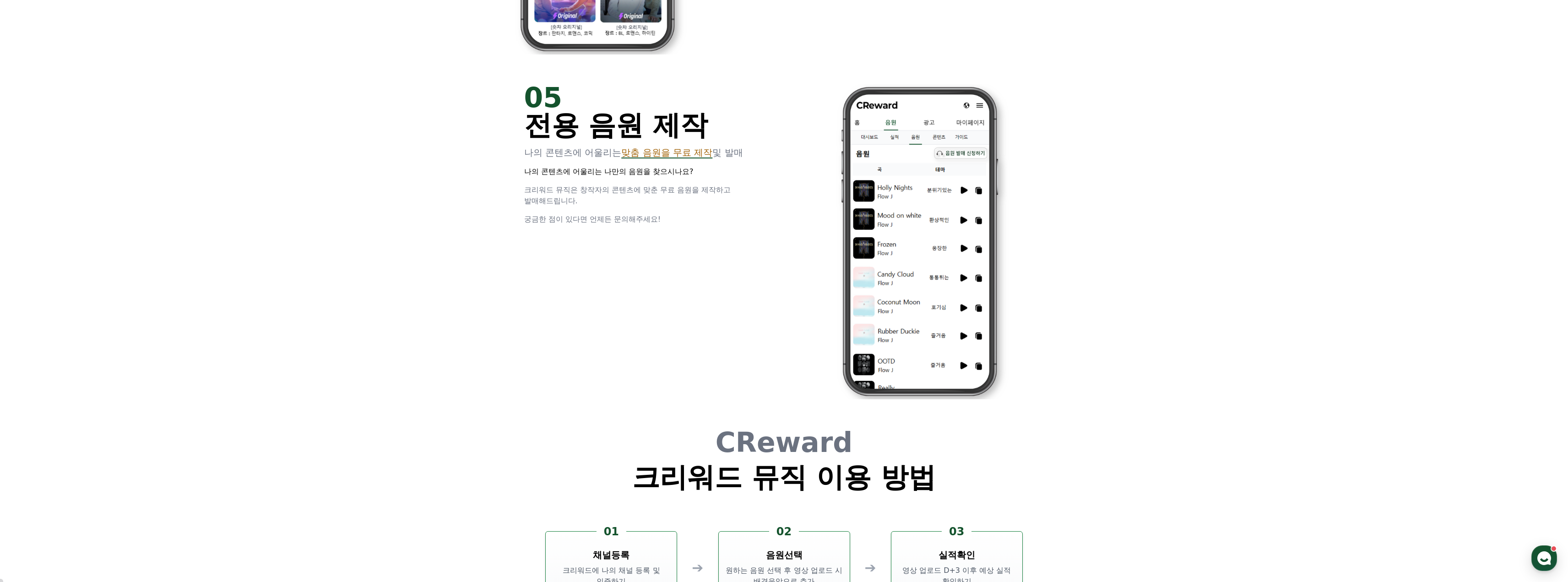
scroll to position [2480, 0]
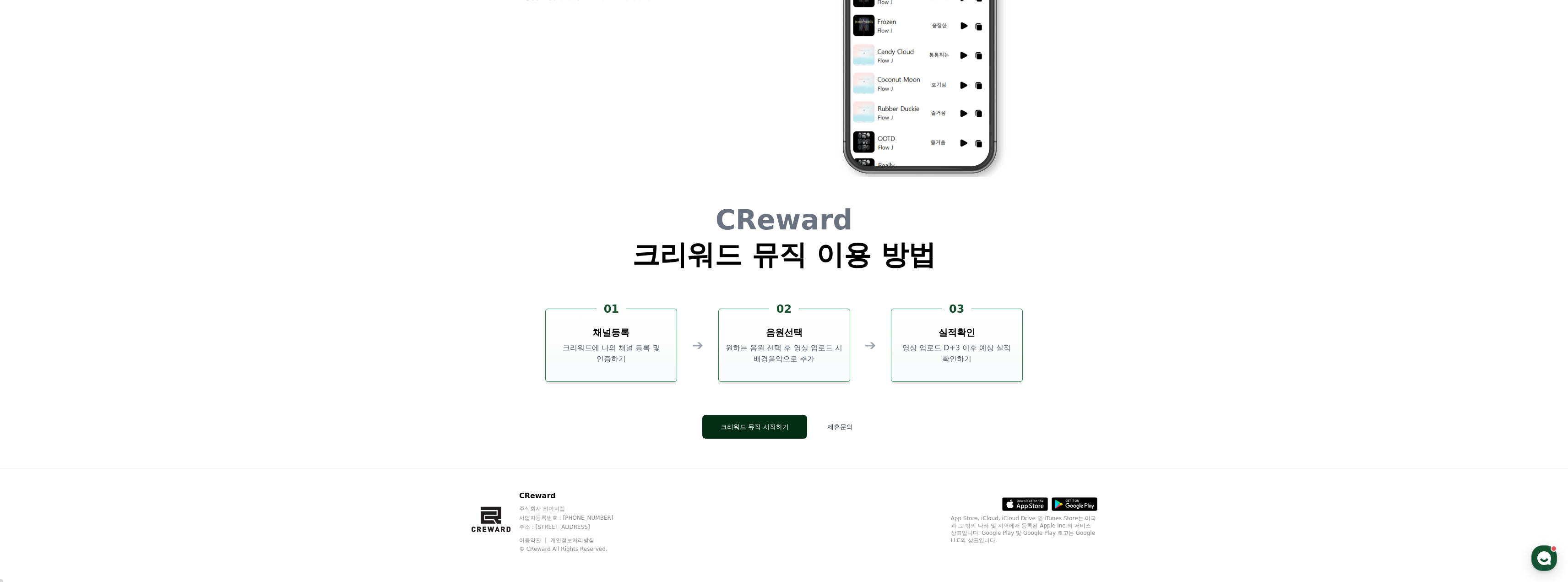
click at [757, 427] on button "크리워드 뮤직 시작하기" at bounding box center [755, 426] width 105 height 24
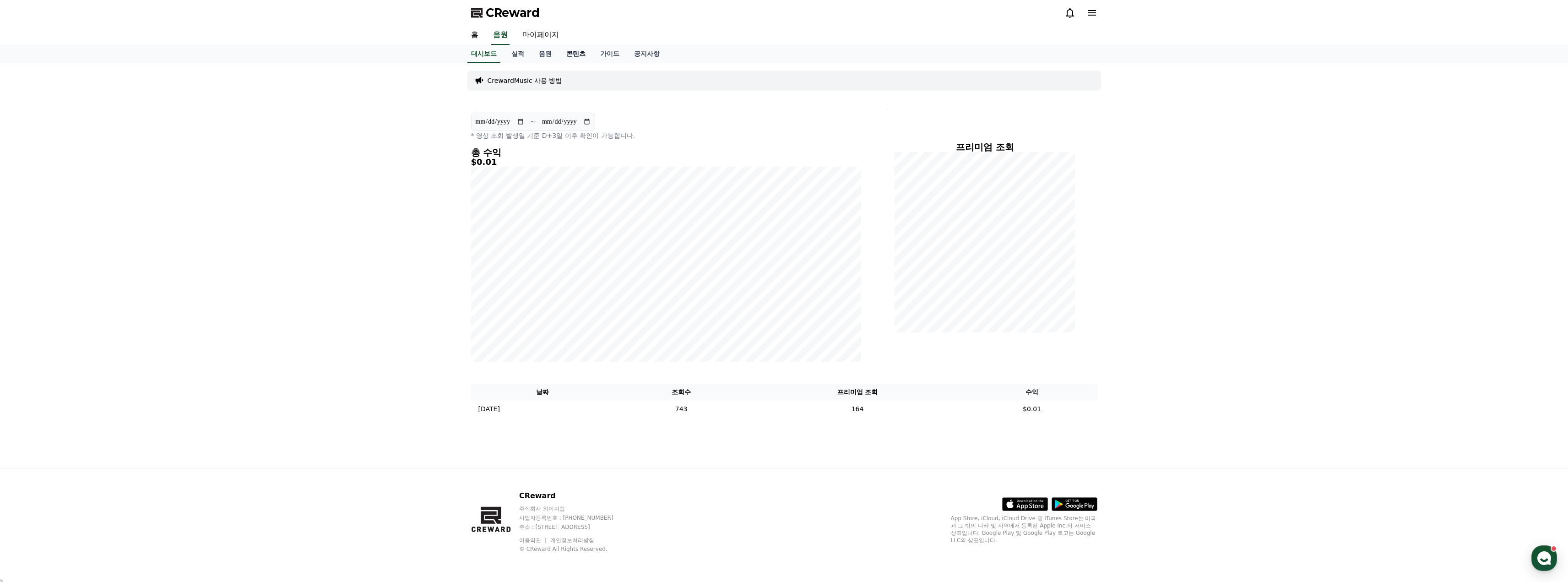
click at [578, 49] on link "콘텐츠" at bounding box center [575, 53] width 33 height 17
drag, startPoint x: 1433, startPoint y: 326, endPoint x: 1310, endPoint y: 374, distance: 132.0
click at [1432, 325] on div "**********" at bounding box center [784, 265] width 1568 height 405
click at [383, 183] on div "**********" at bounding box center [784, 265] width 1568 height 405
click at [576, 52] on link "콘텐츠" at bounding box center [576, 53] width 27 height 17
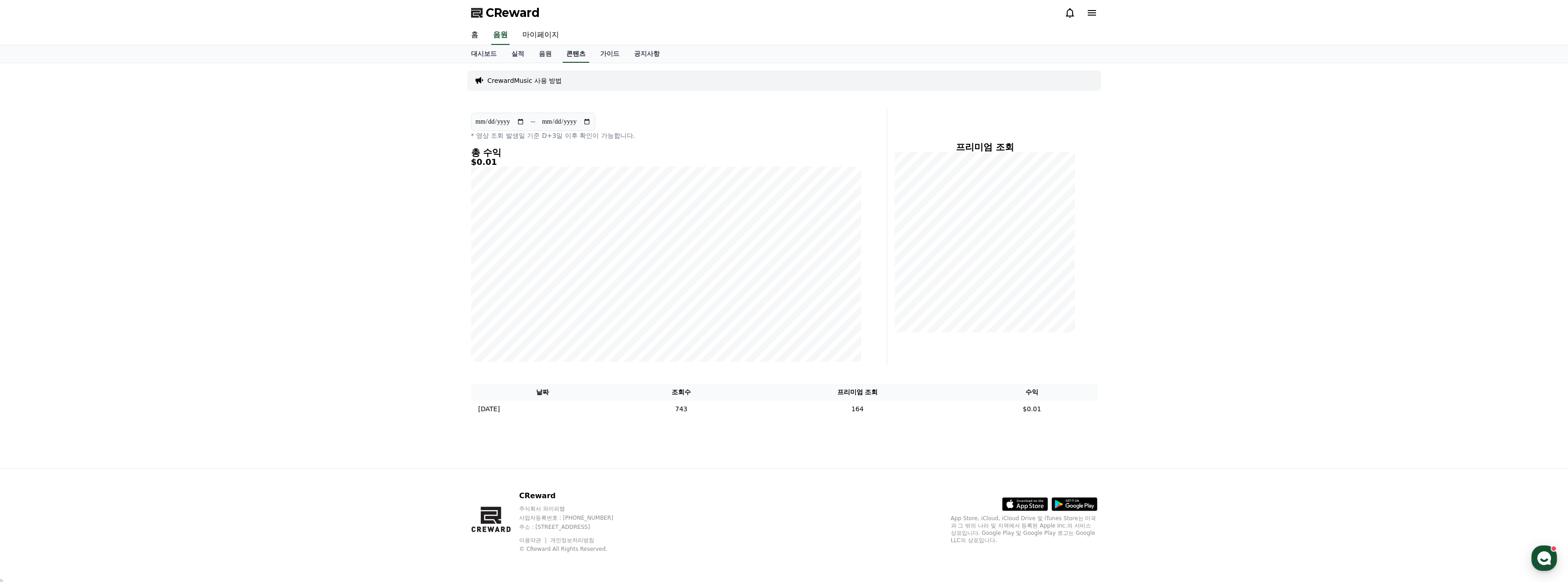
click at [576, 52] on link "콘텐츠" at bounding box center [576, 53] width 27 height 17
click at [537, 79] on p "CrewardMusic 사용 방법" at bounding box center [525, 81] width 74 height 10
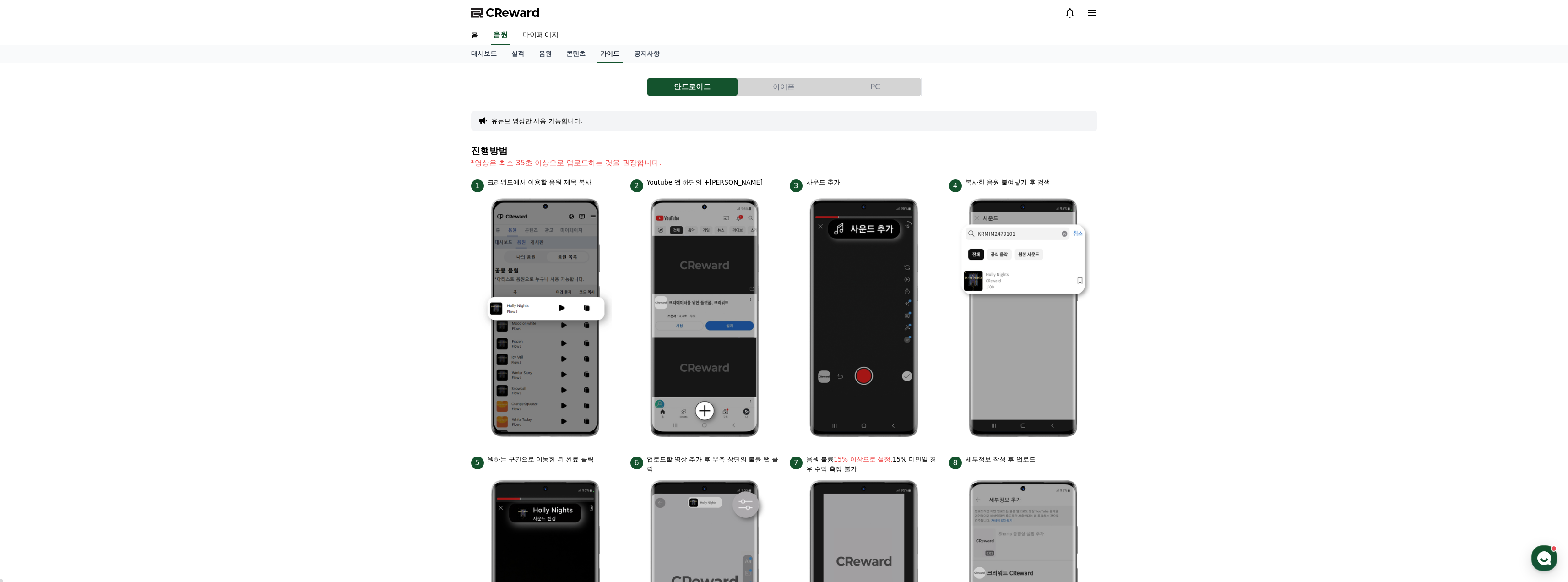
click at [611, 56] on link "가이드" at bounding box center [610, 53] width 27 height 17
click at [661, 53] on link "공지사항" at bounding box center [647, 53] width 40 height 17
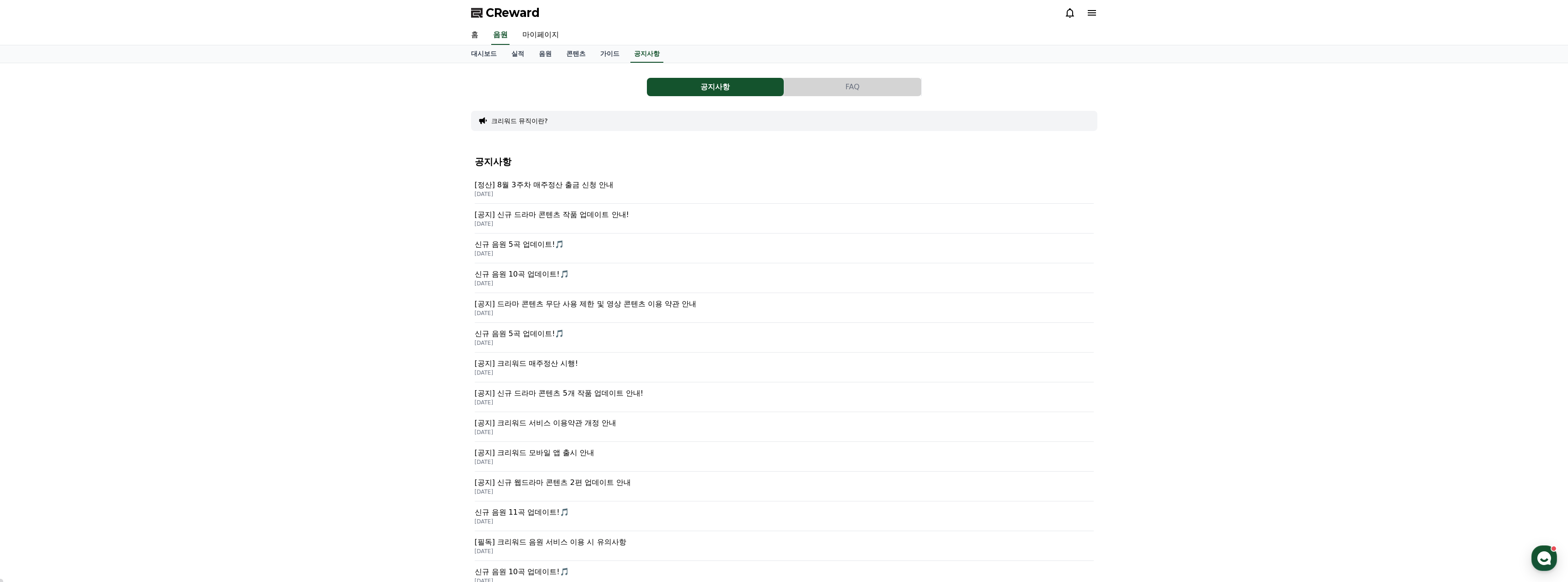
click at [564, 216] on p "[공지] 신규 드라마 콘텐츠 작품 업데이트 안내!" at bounding box center [784, 215] width 619 height 11
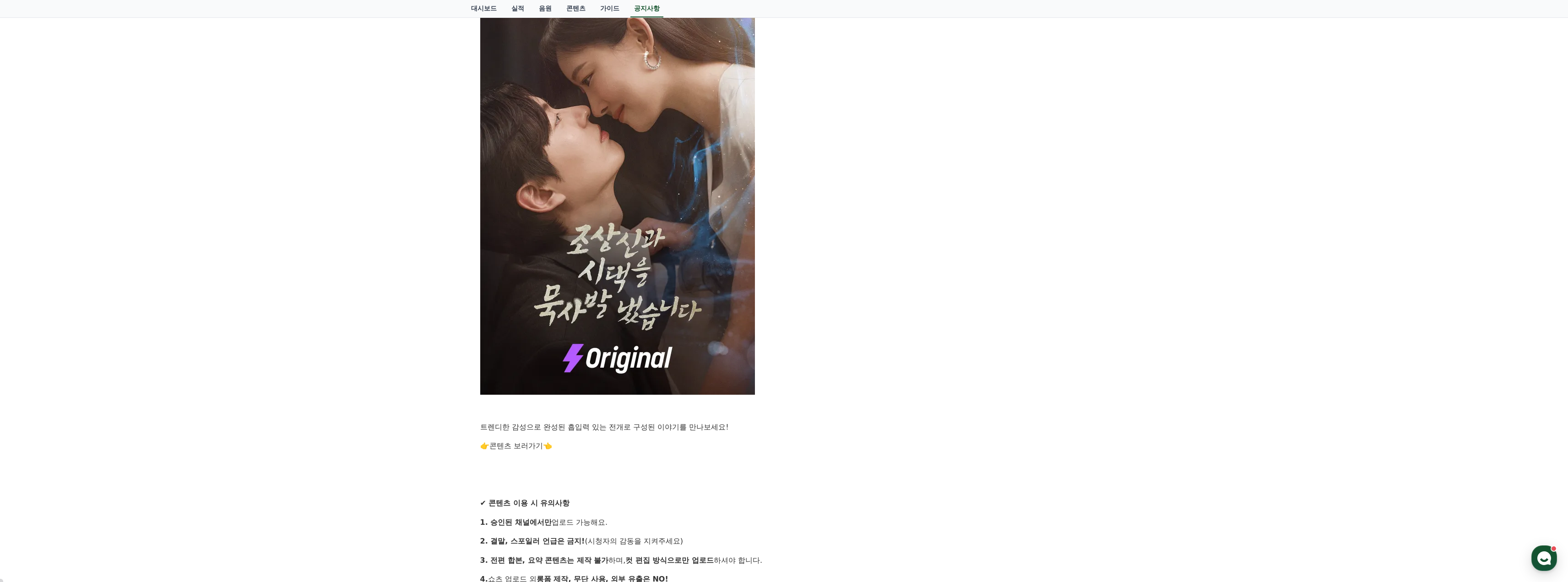
scroll to position [550, 0]
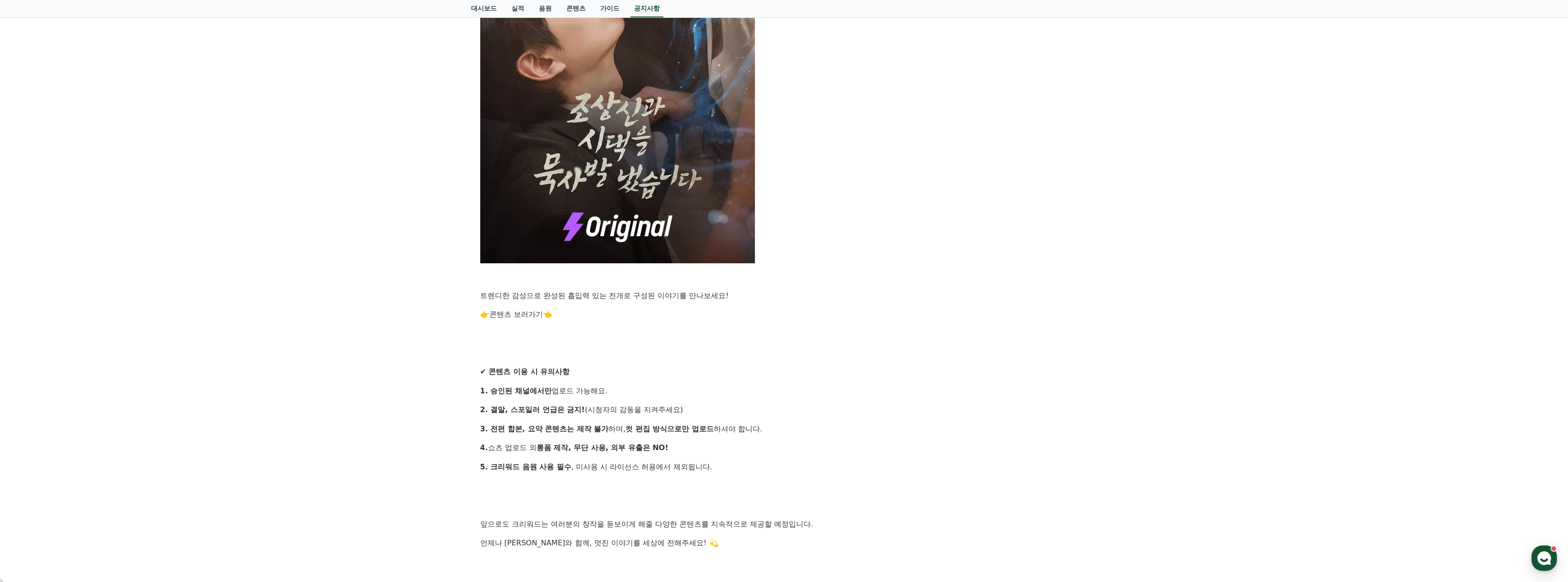
click at [506, 314] on link "콘텐츠 보러가기" at bounding box center [516, 314] width 53 height 9
click at [509, 312] on link "콘텐츠 보러가기" at bounding box center [516, 314] width 53 height 9
click at [990, 407] on p "2. 결말, 스포일러 언급은 금지! (시청자의 감동을 지켜주세요)" at bounding box center [784, 409] width 608 height 11
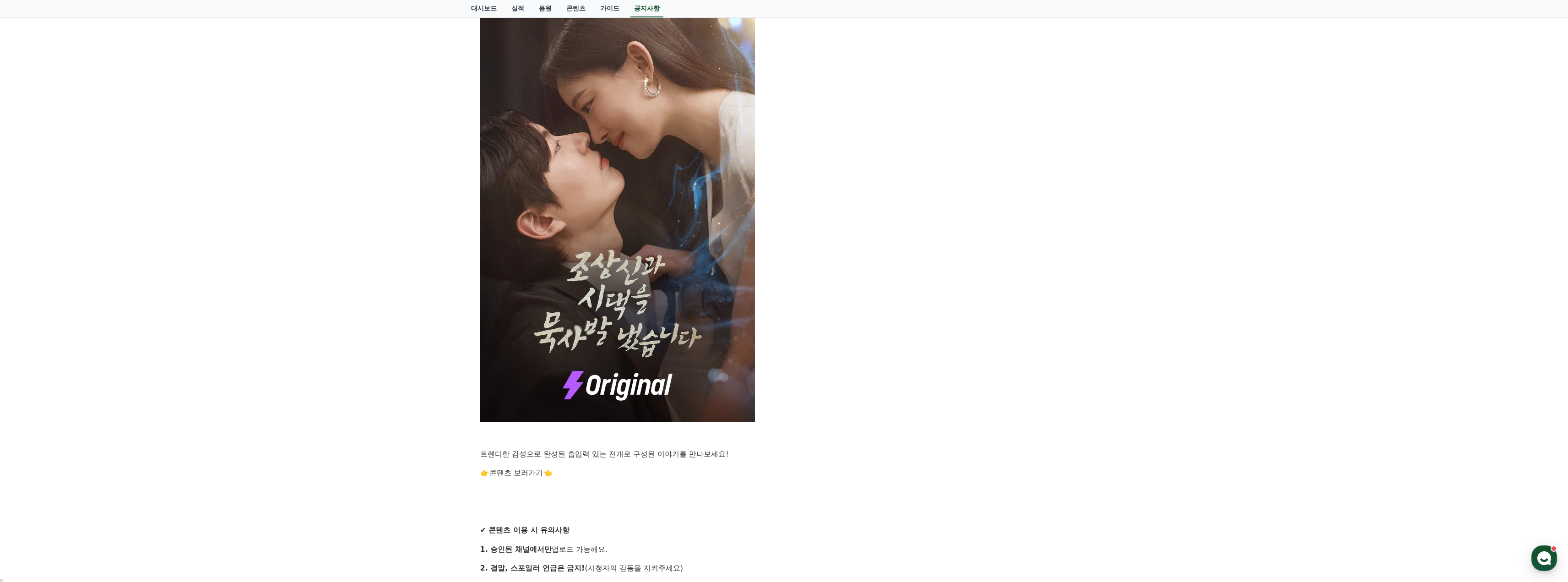
scroll to position [567, 0]
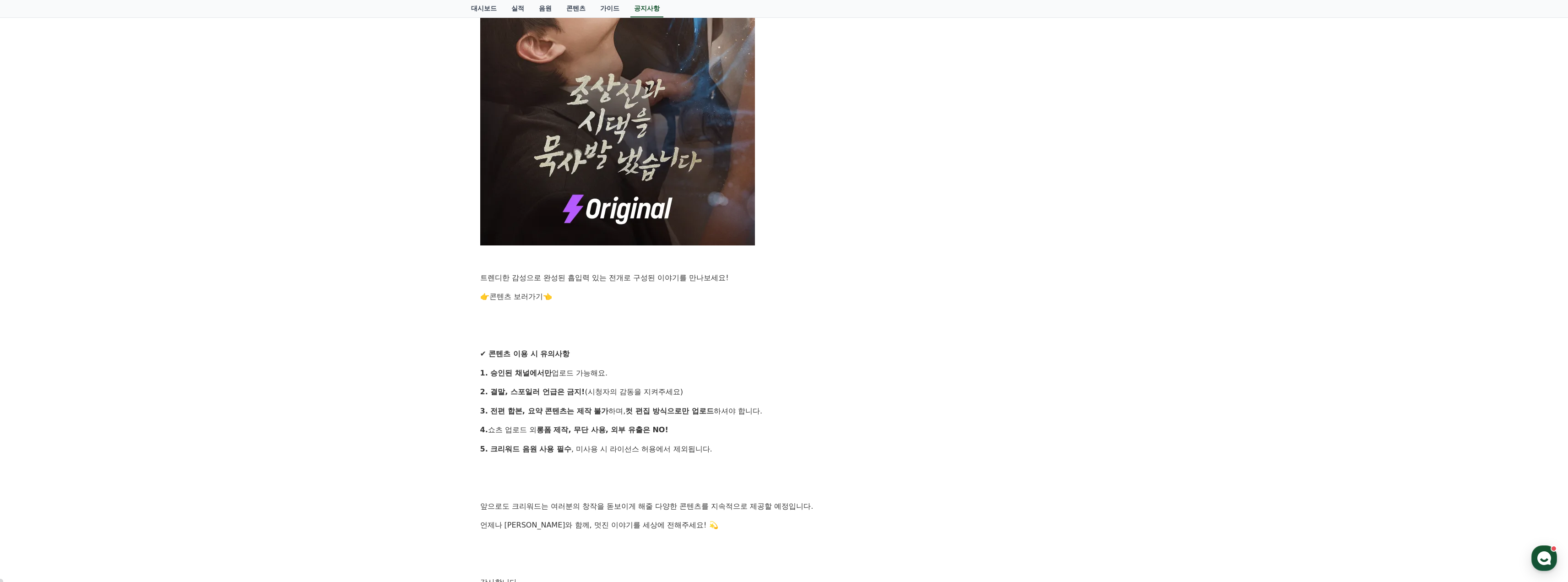
click at [519, 296] on link "콘텐츠 보러가기" at bounding box center [516, 296] width 53 height 9
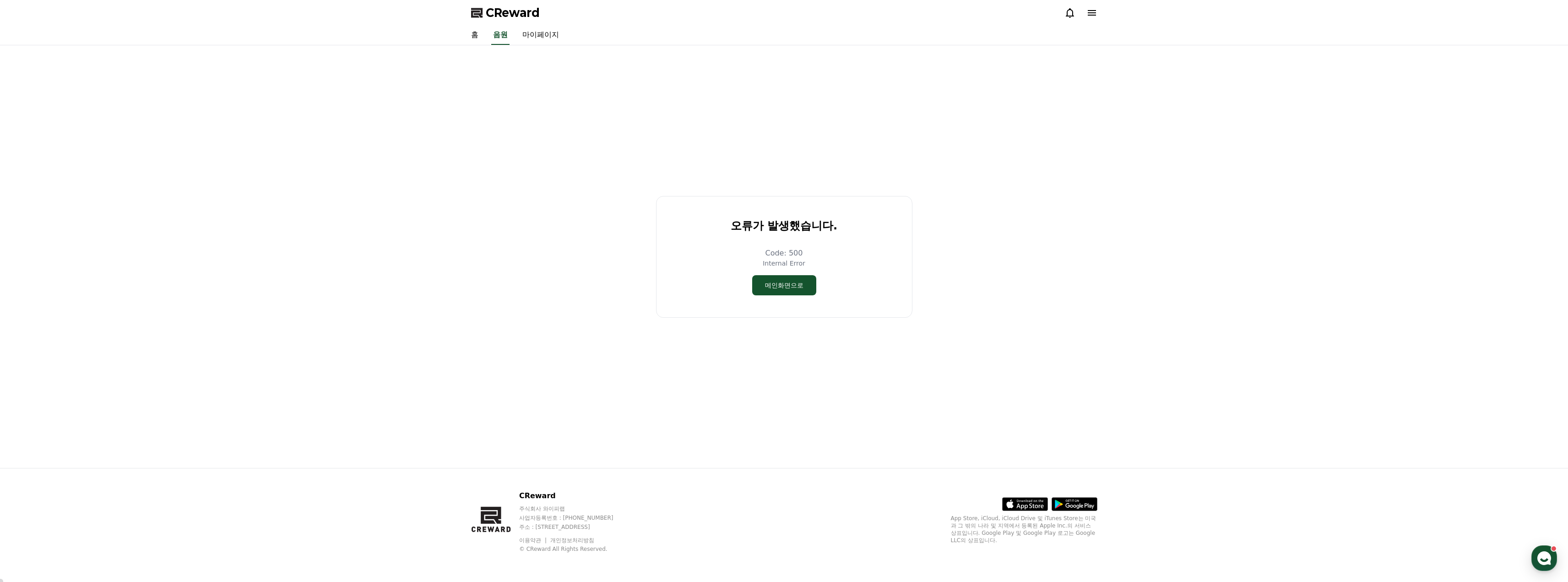
click at [505, 195] on div "오류가 발생했습니다. Code: 500 Internal Error 메인화면으로" at bounding box center [784, 256] width 634 height 415
click at [586, 139] on div "오류가 발생했습니다. Code: 500 Internal Error 메인화면으로" at bounding box center [784, 256] width 634 height 415
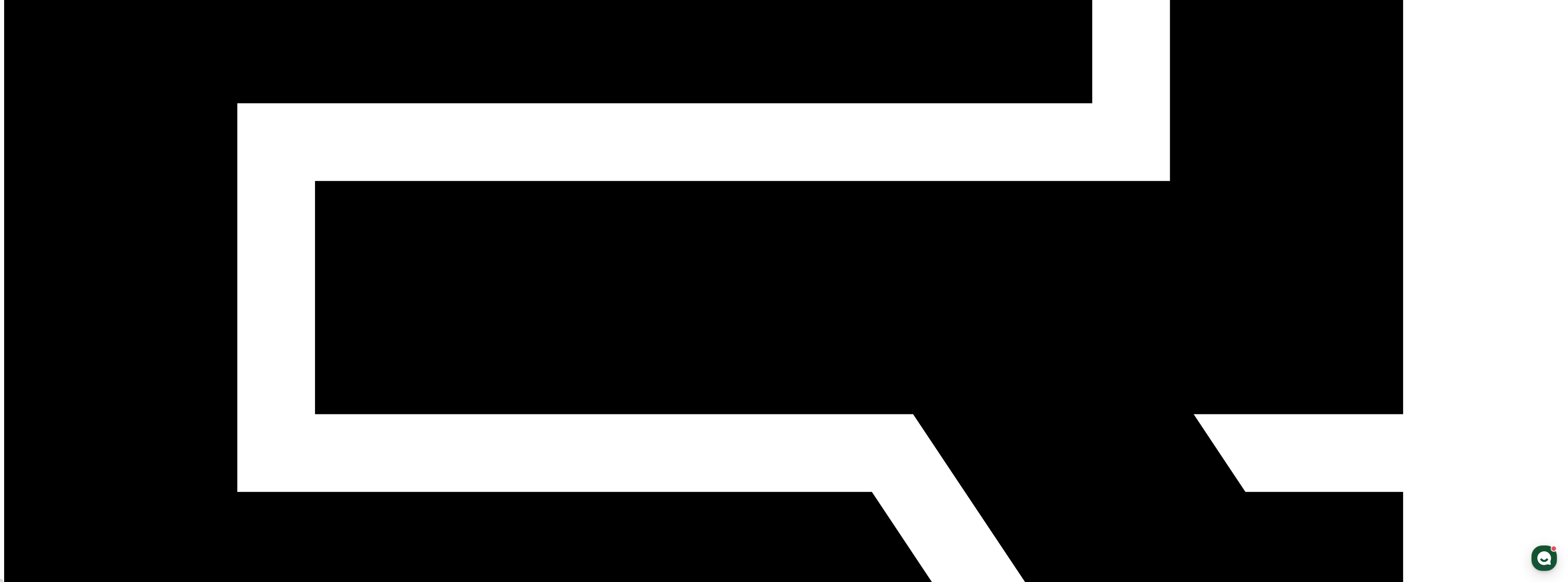
scroll to position [521, 0]
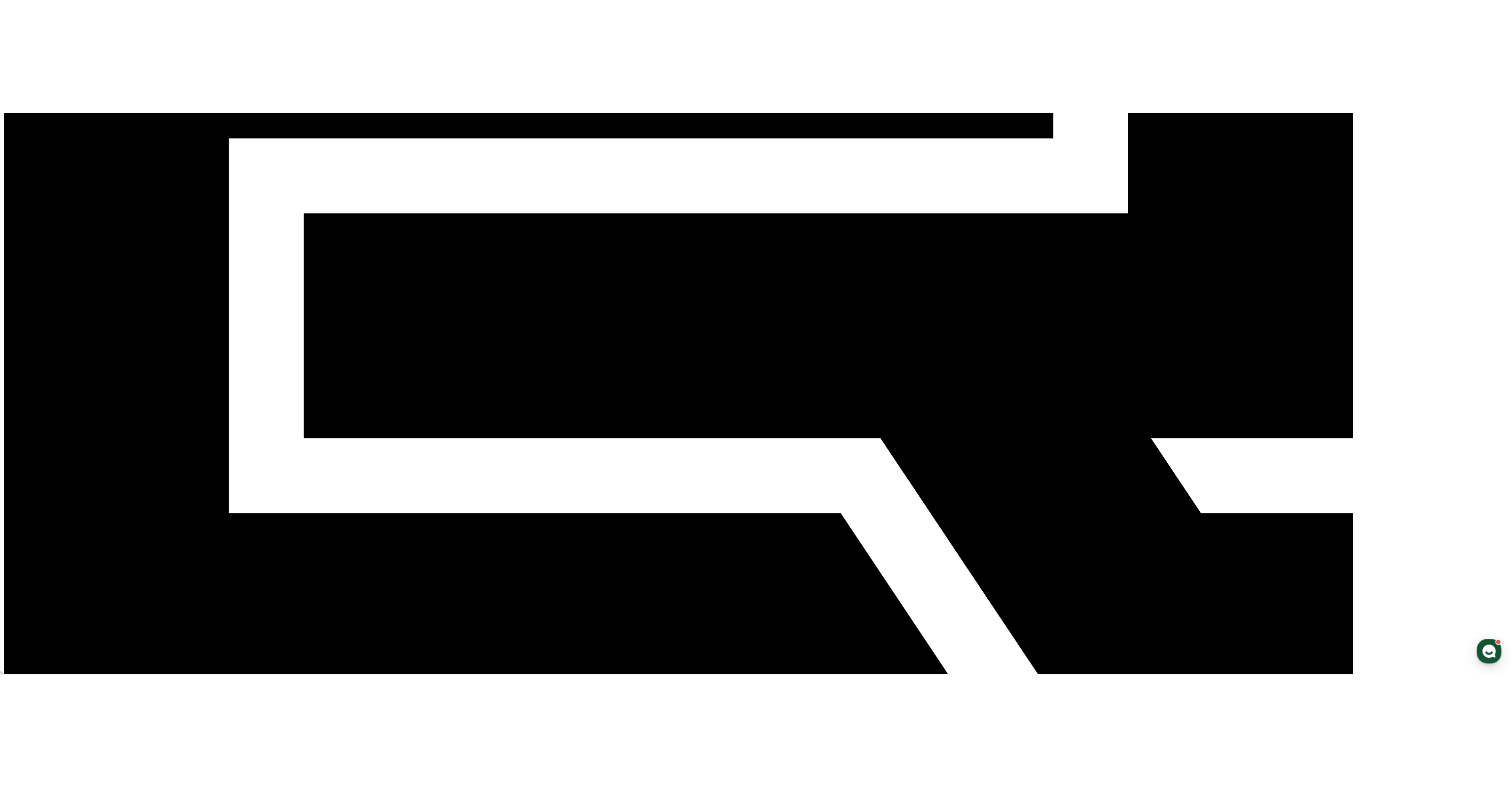
scroll to position [363, 0]
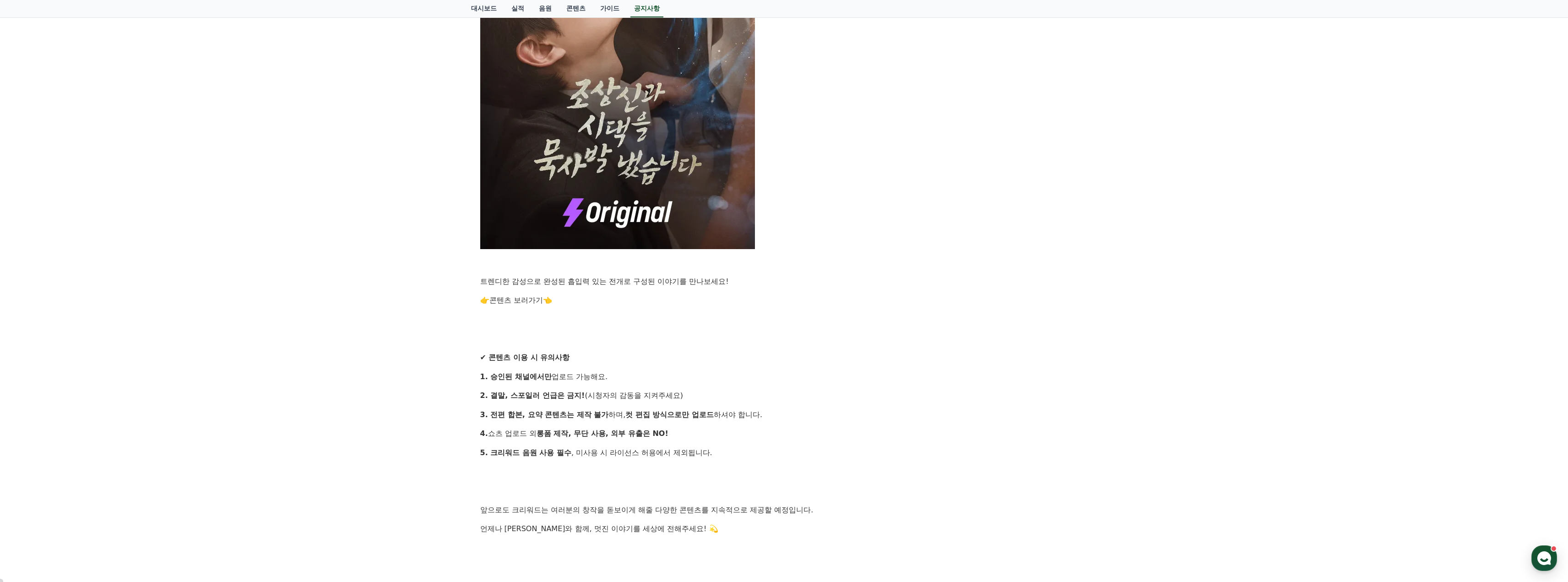
scroll to position [687, 0]
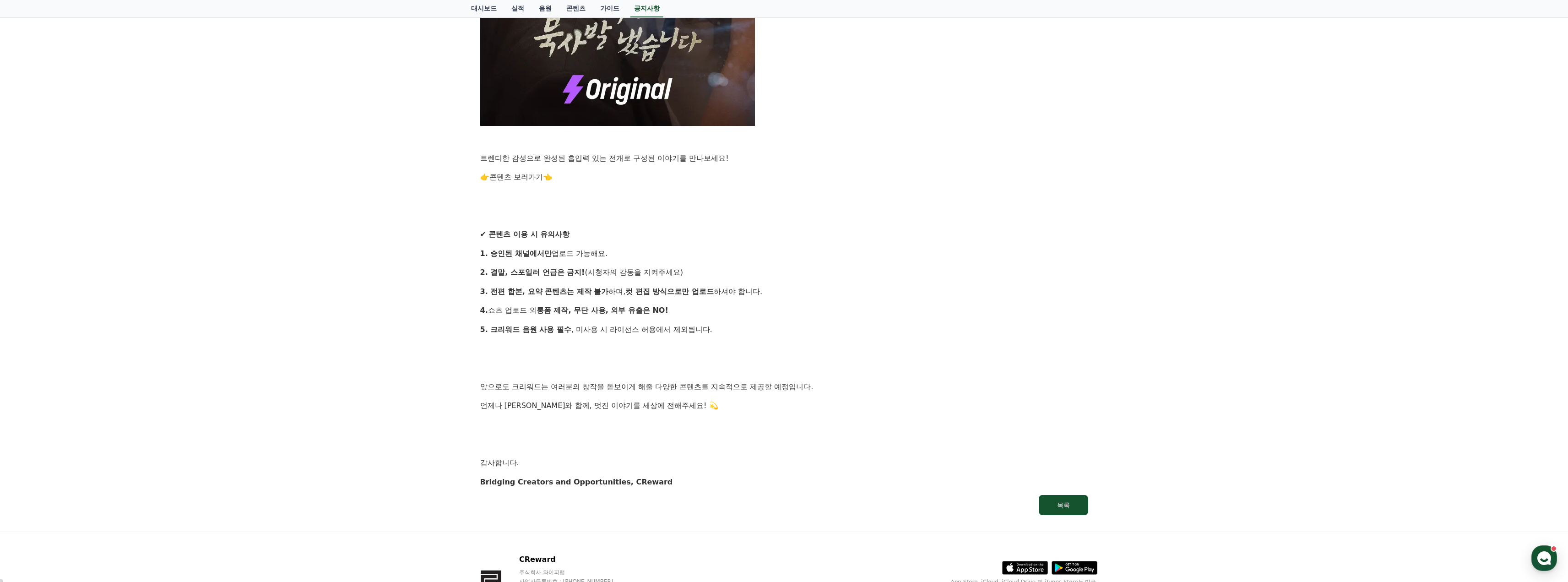
drag, startPoint x: 519, startPoint y: 274, endPoint x: 714, endPoint y: 273, distance: 195.0
click at [714, 273] on p "2. 결말, 스포일러 언급은 금지! (시청자의 감동을 지켜주세요)" at bounding box center [784, 272] width 608 height 11
click at [652, 276] on p "2. 결말, 스포일러 언급은 금지! (시청자의 감동을 지켜주세요)" at bounding box center [784, 272] width 608 height 11
drag, startPoint x: 506, startPoint y: 295, endPoint x: 633, endPoint y: 294, distance: 127.0
click at [632, 294] on p "3. 전편 합본, 요약 콘텐츠는 제작 불가 하며, 컷 편집 방식으로만 업로드 하셔야 합니다." at bounding box center [784, 291] width 608 height 11
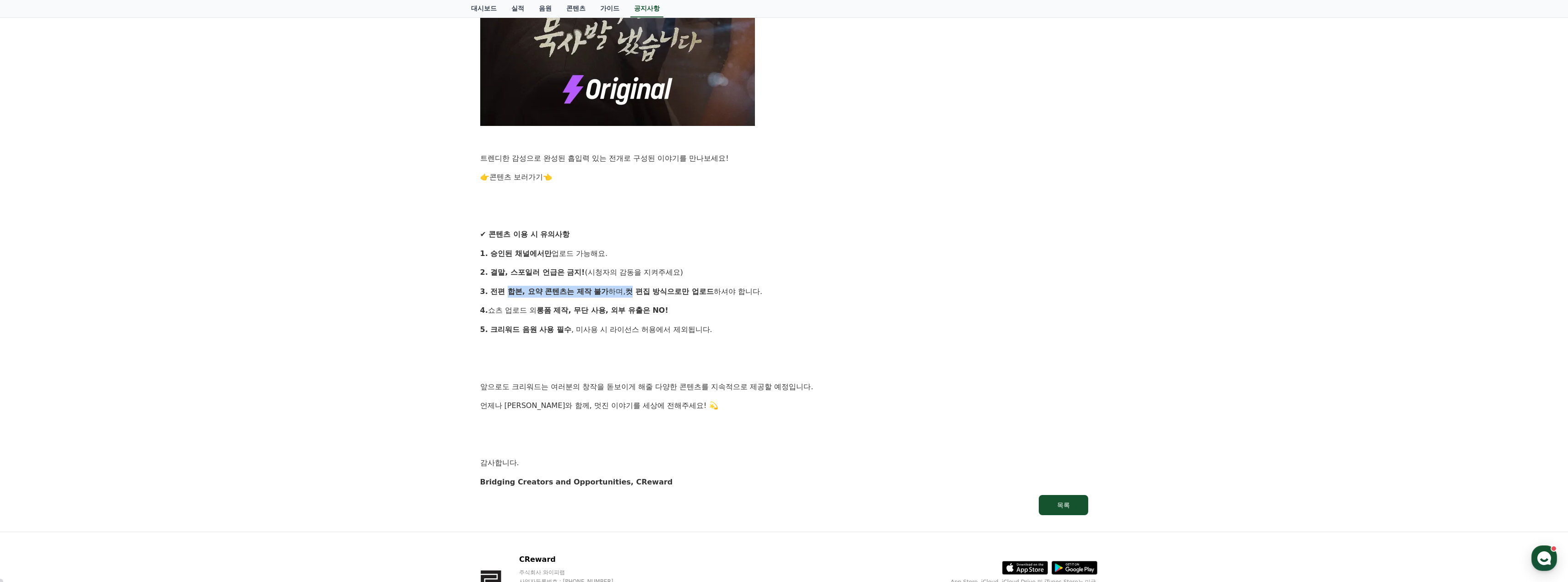
click at [633, 294] on strong "컷 편집 방식으로만 업로드" at bounding box center [669, 291] width 89 height 9
drag, startPoint x: 536, startPoint y: 289, endPoint x: 678, endPoint y: 294, distance: 142.1
click at [676, 294] on p "3. 전편 합본, 요약 콘텐츠는 제작 불가 하며, 컷 편집 방식으로만 업로드 하셔야 합니다." at bounding box center [784, 291] width 608 height 11
click at [678, 294] on strong "컷 편집 방식으로만 업로드" at bounding box center [669, 291] width 89 height 9
drag, startPoint x: 548, startPoint y: 291, endPoint x: 685, endPoint y: 294, distance: 137.0
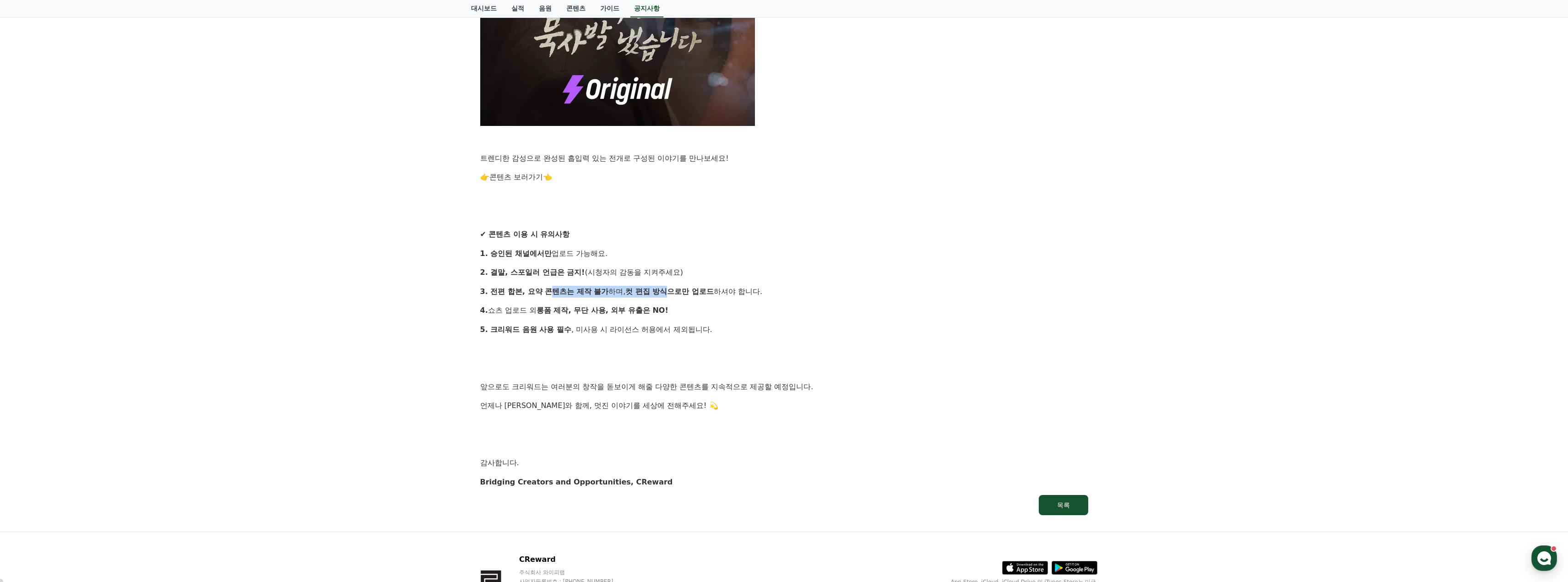
click at [685, 294] on p "3. 전편 합본, 요약 콘텐츠는 제작 불가 하며, 컷 편집 방식으로만 업로드 하셔야 합니다." at bounding box center [784, 291] width 608 height 11
click at [685, 294] on strong "컷 편집 방식으로만 업로드" at bounding box center [669, 291] width 89 height 9
drag, startPoint x: 499, startPoint y: 292, endPoint x: 596, endPoint y: 294, distance: 97.0
click at [596, 294] on strong "3. 전편 합본, 요약 콘텐츠는 제작 불가" at bounding box center [544, 291] width 129 height 9
click at [595, 294] on strong "3. 전편 합본, 요약 콘텐츠는 제작 불가" at bounding box center [544, 291] width 129 height 9
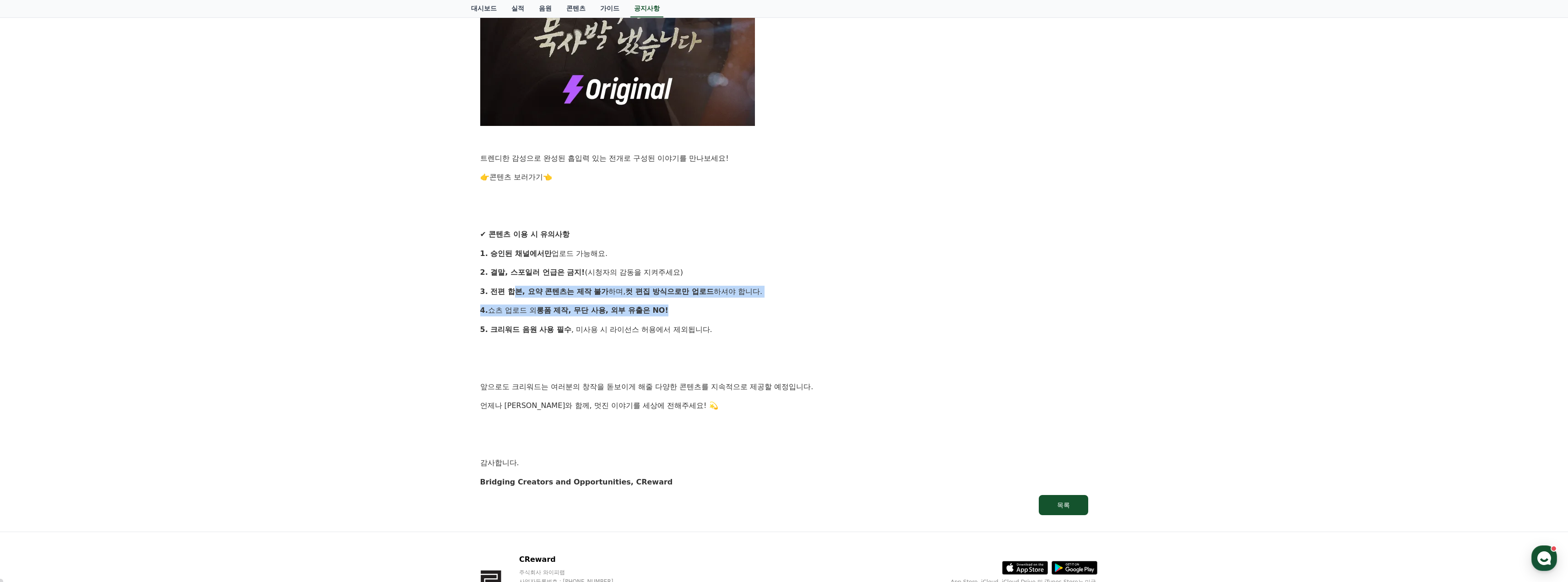
drag, startPoint x: 511, startPoint y: 288, endPoint x: 687, endPoint y: 298, distance: 176.3
drag, startPoint x: 609, startPoint y: 289, endPoint x: 715, endPoint y: 292, distance: 106.0
click at [715, 292] on p "3. 전편 합본, 요약 콘텐츠는 제작 불가 하며, 컷 편집 방식으로만 업로드 하셔야 합니다." at bounding box center [784, 291] width 608 height 11
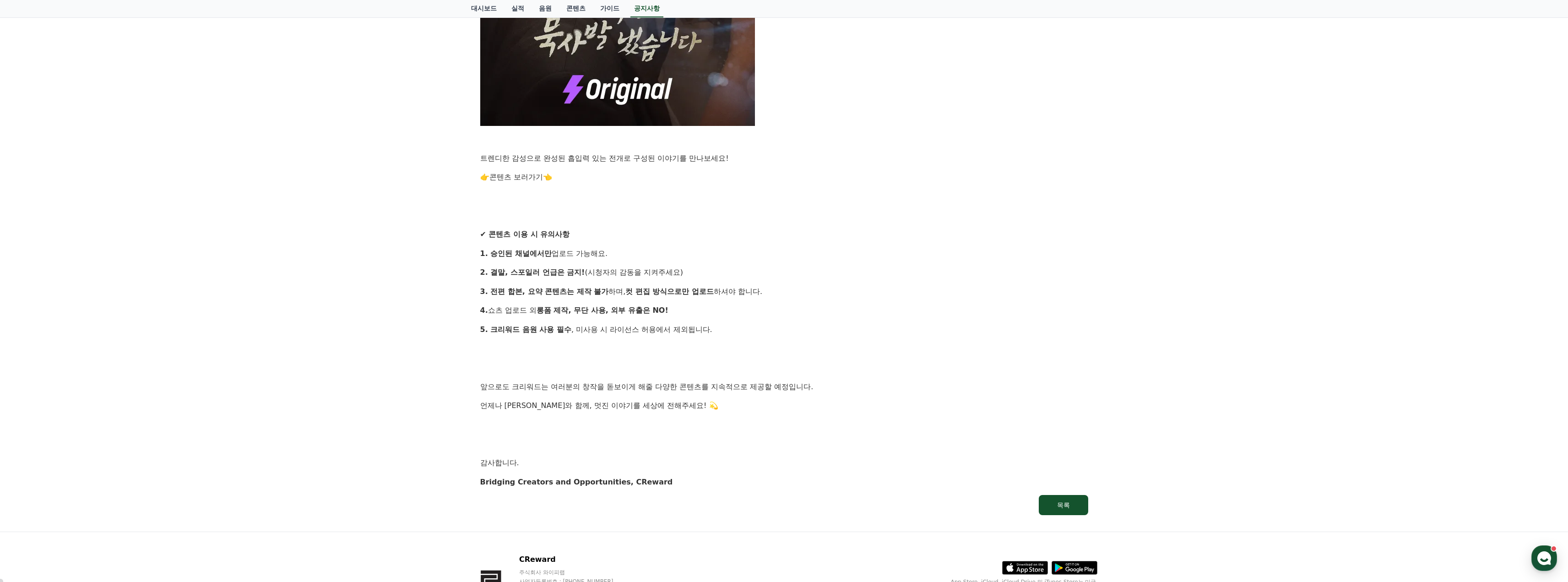
click at [715, 292] on p "3. 전편 합본, 요약 콘텐츠는 제작 불가 하며, 컷 편집 방식으로만 업로드 하셔야 합니다." at bounding box center [784, 291] width 608 height 11
drag, startPoint x: 639, startPoint y: 290, endPoint x: 750, endPoint y: 291, distance: 111.0
click at [742, 291] on p "3. 전편 합본, 요약 콘텐츠는 제작 불가 하며, 컷 편집 방식으로만 업로드 하셔야 합니다." at bounding box center [784, 291] width 608 height 11
drag, startPoint x: 750, startPoint y: 291, endPoint x: 740, endPoint y: 293, distance: 10.2
click at [750, 292] on p "3. 전편 합본, 요약 콘텐츠는 제작 불가 하며, 컷 편집 방식으로만 업로드 하셔야 합니다." at bounding box center [784, 291] width 608 height 11
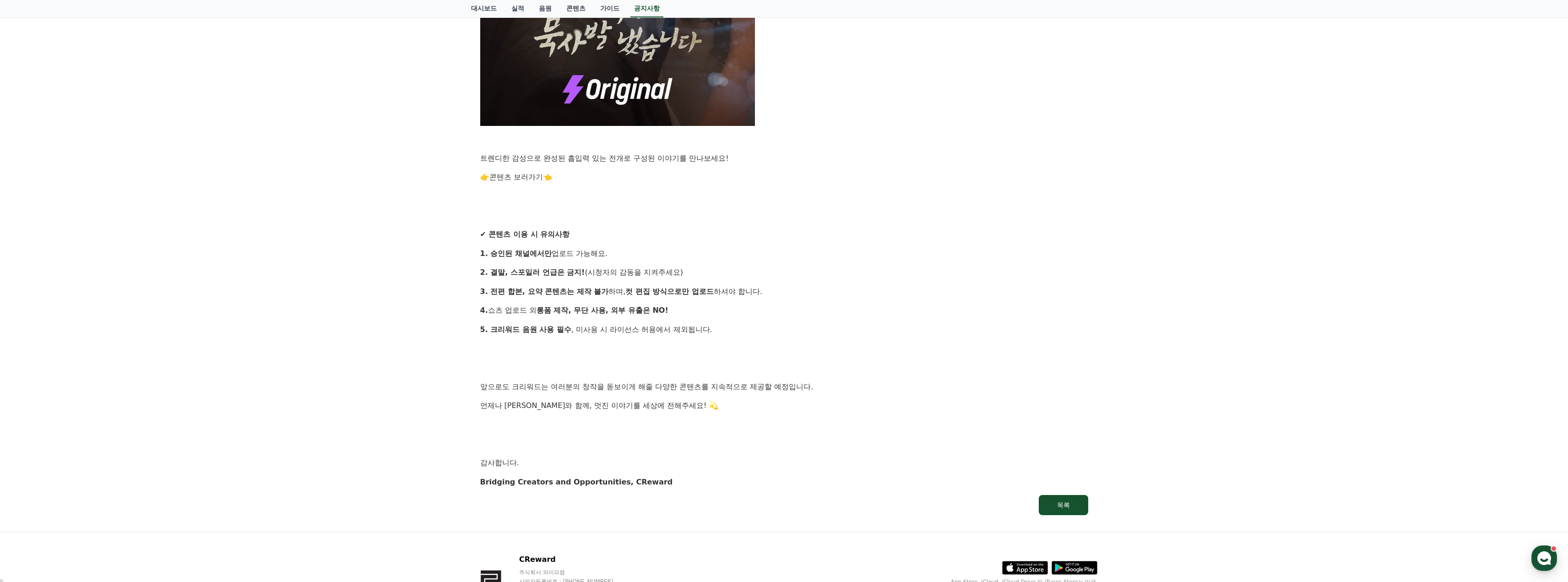
click at [506, 176] on link "콘텐츠 보러가기" at bounding box center [516, 177] width 53 height 9
